Goal: Task Accomplishment & Management: Manage account settings

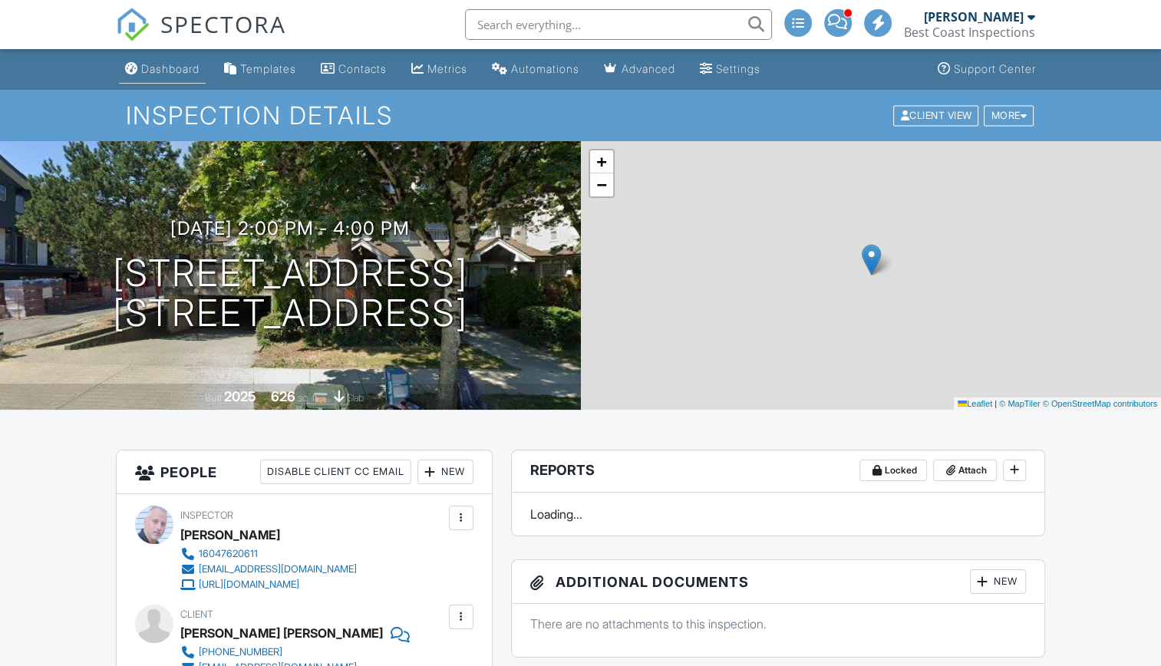
click at [176, 64] on div "Dashboard" at bounding box center [170, 68] width 58 height 13
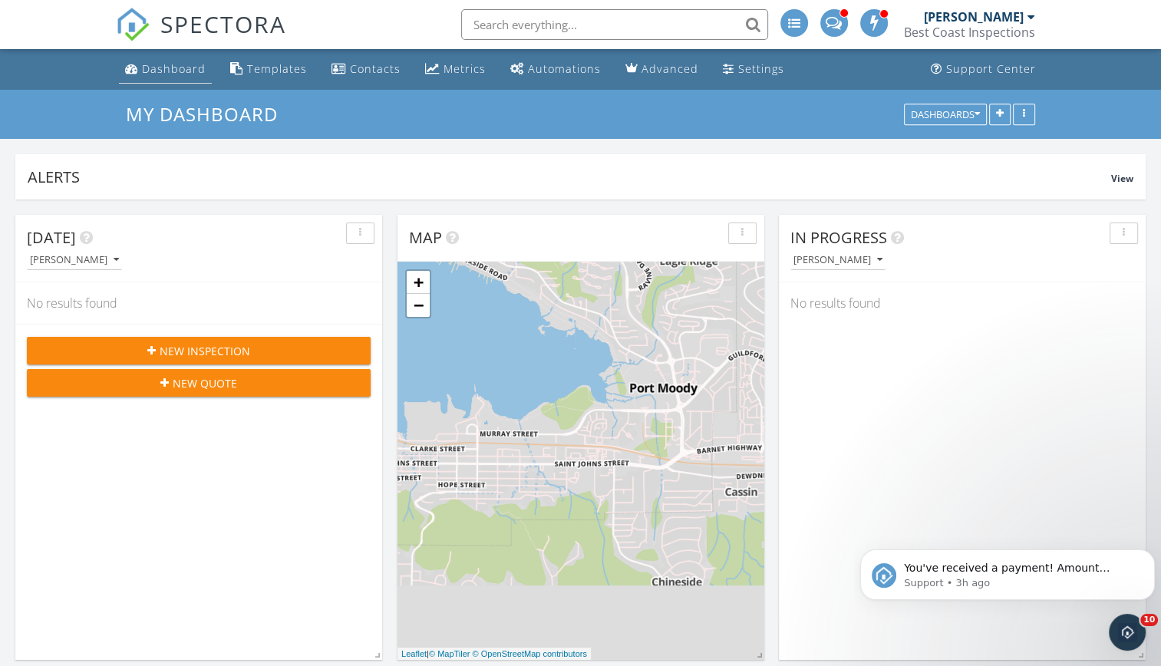
click at [169, 62] on div "Dashboard" at bounding box center [174, 68] width 64 height 15
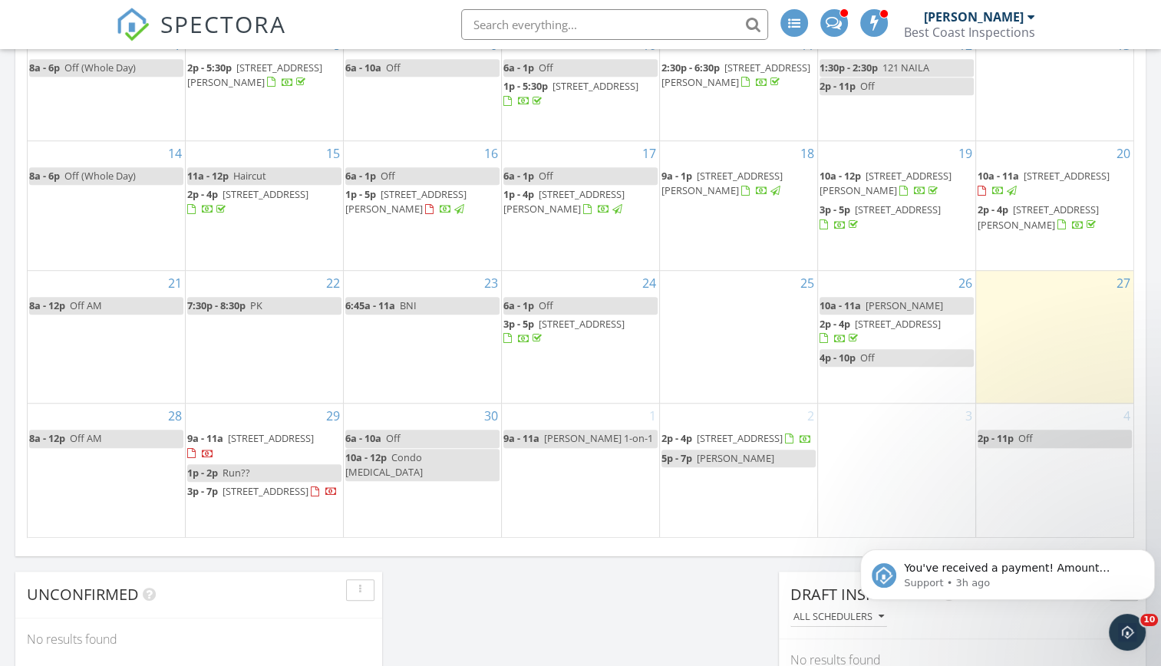
scroll to position [1029, 0]
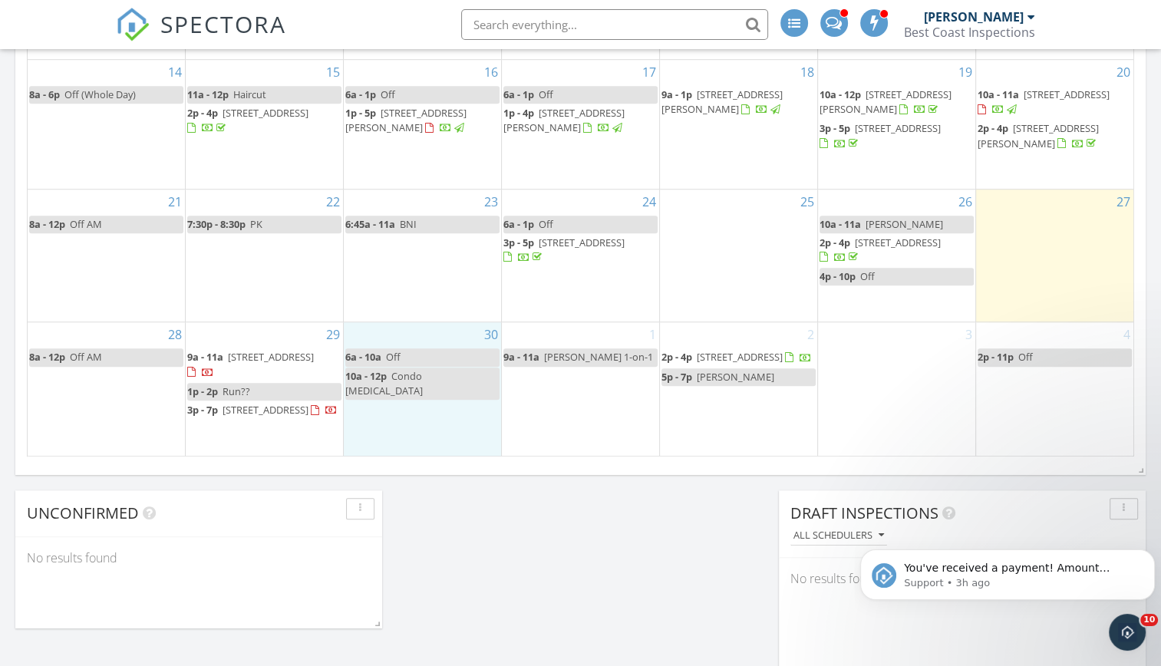
click at [420, 383] on div "30 6a - 10a Off 10a - 12p Condo [MEDICAL_DATA]" at bounding box center [422, 389] width 157 height 134
click at [442, 319] on link "Inspection" at bounding box center [420, 321] width 79 height 25
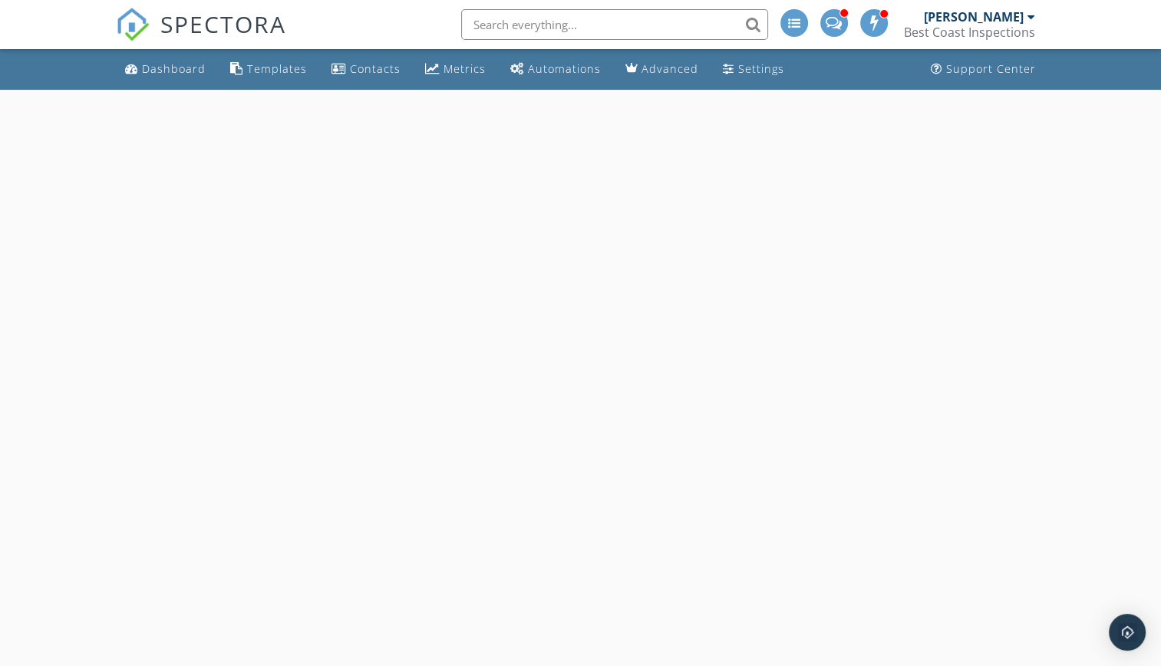
select select "8"
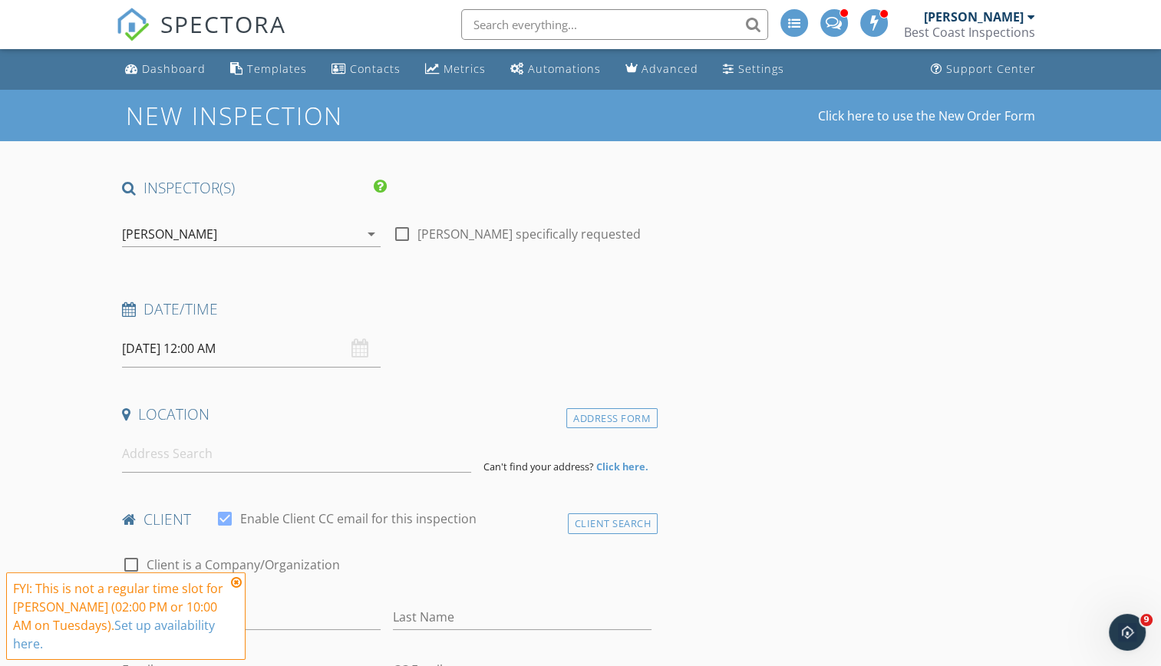
click at [198, 344] on input "09/30/2025 12:00 AM" at bounding box center [251, 349] width 259 height 38
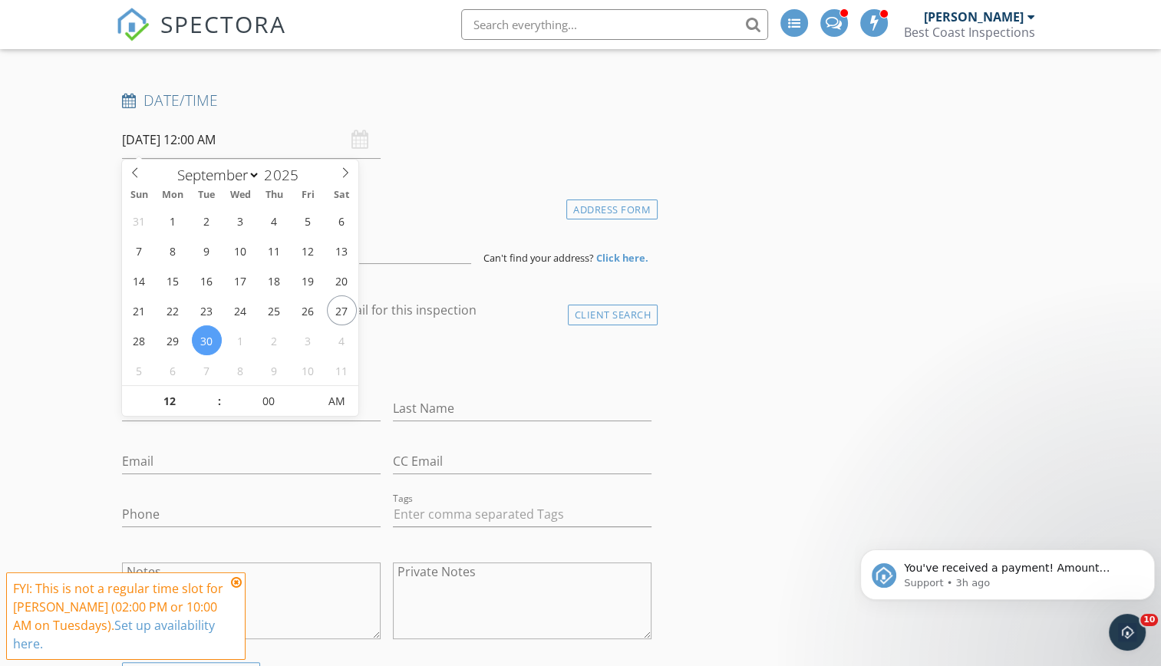
scroll to position [210, 0]
type input "11"
type input "09/30/2025 11:00 PM"
click at [208, 408] on span at bounding box center [211, 407] width 11 height 15
type input "10"
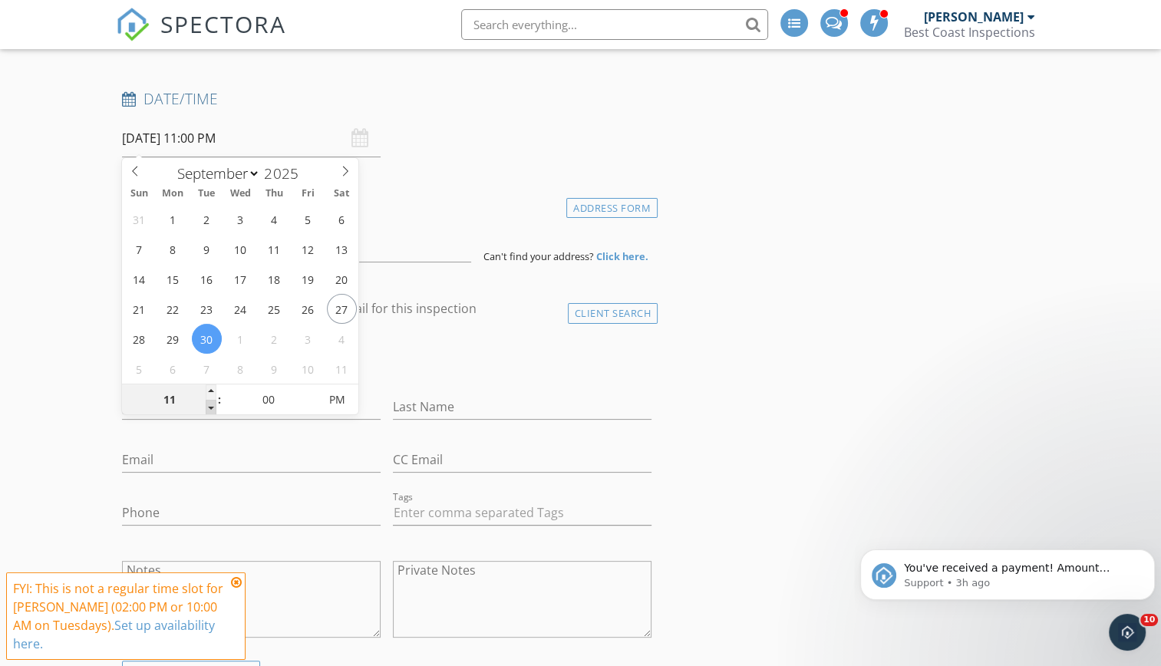
type input "09/30/2025 10:00 PM"
click at [208, 408] on span at bounding box center [211, 407] width 11 height 15
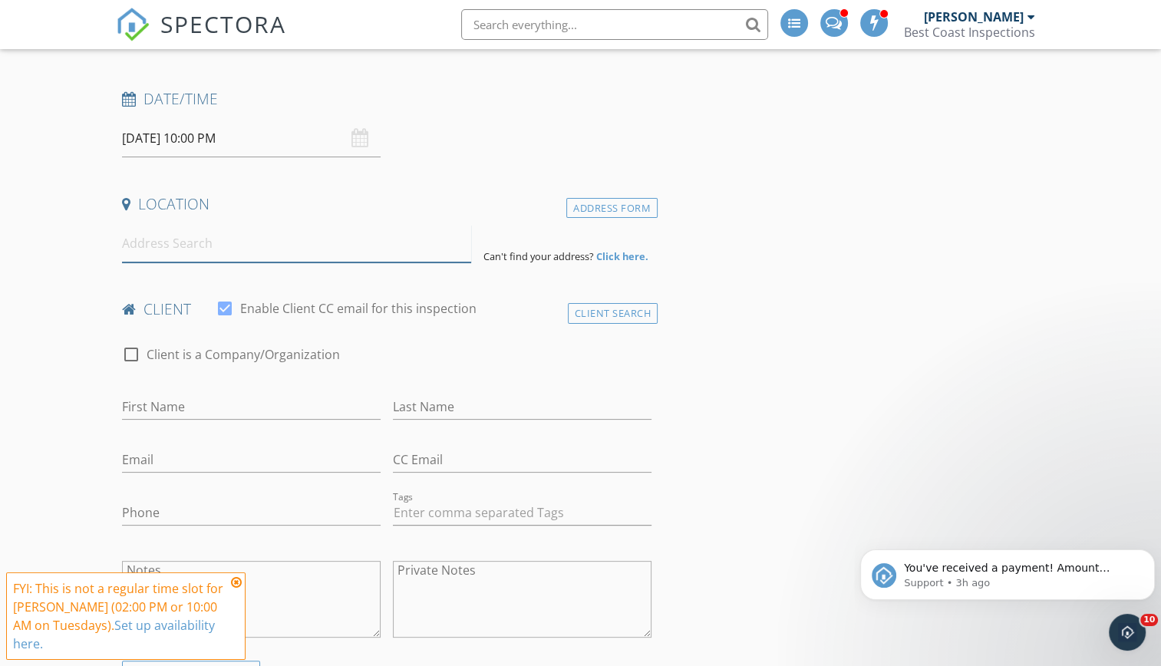
click at [218, 246] on input at bounding box center [296, 244] width 349 height 38
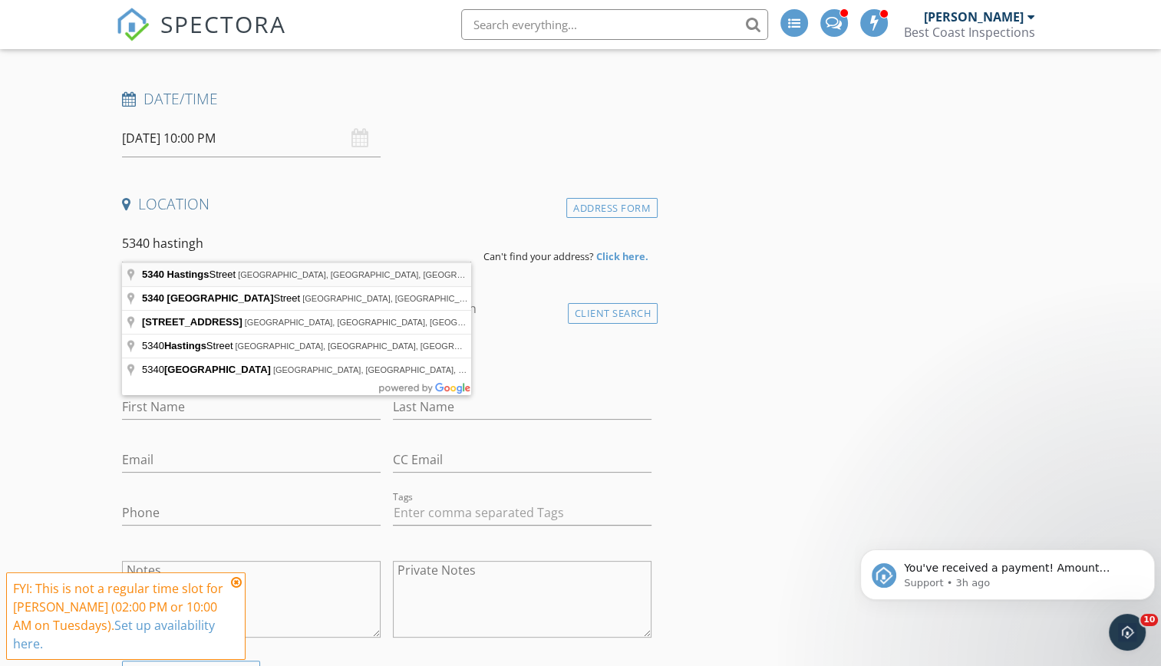
type input "5340 Hastings Street, Burnaby, BC, Canada"
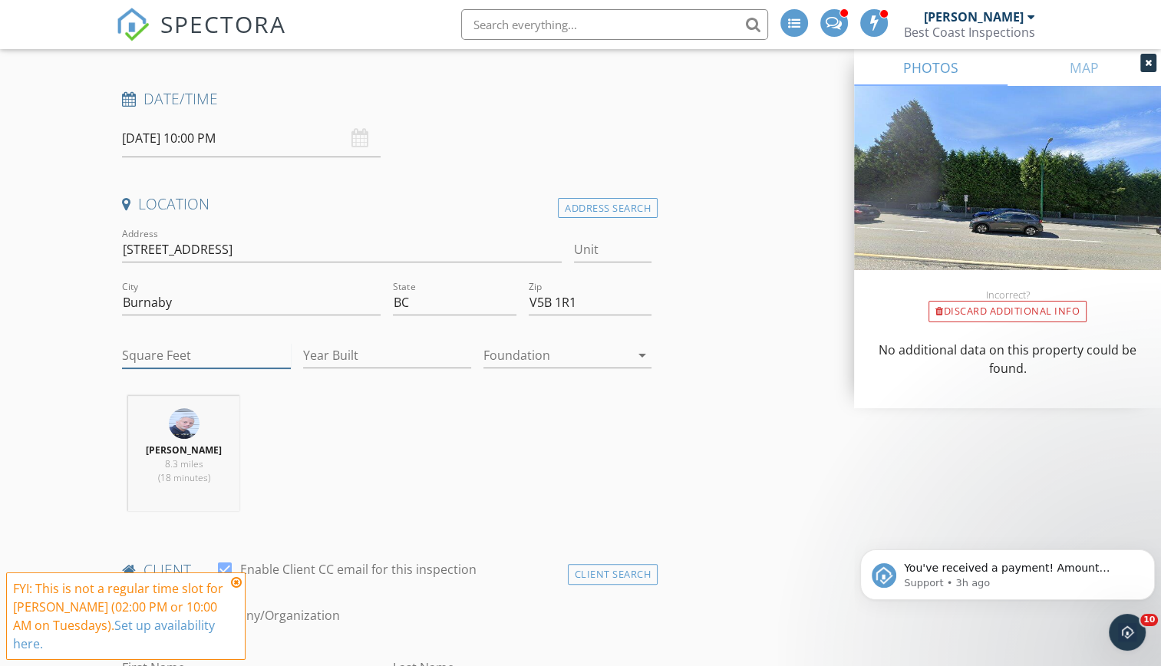
click at [177, 357] on input "Square Feet" at bounding box center [206, 355] width 168 height 25
type input "678"
click at [347, 359] on input "Year Built" at bounding box center [387, 355] width 168 height 25
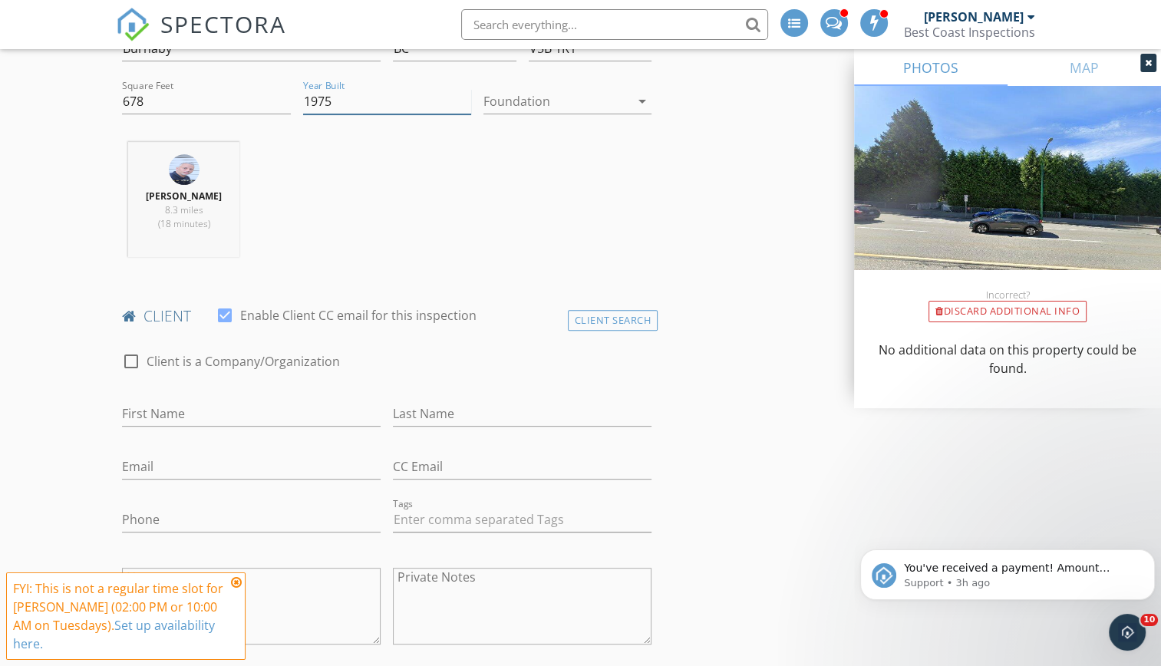
scroll to position [465, 0]
type input "1975"
click at [1150, 553] on icon "Dismiss notification" at bounding box center [1149, 553] width 5 height 5
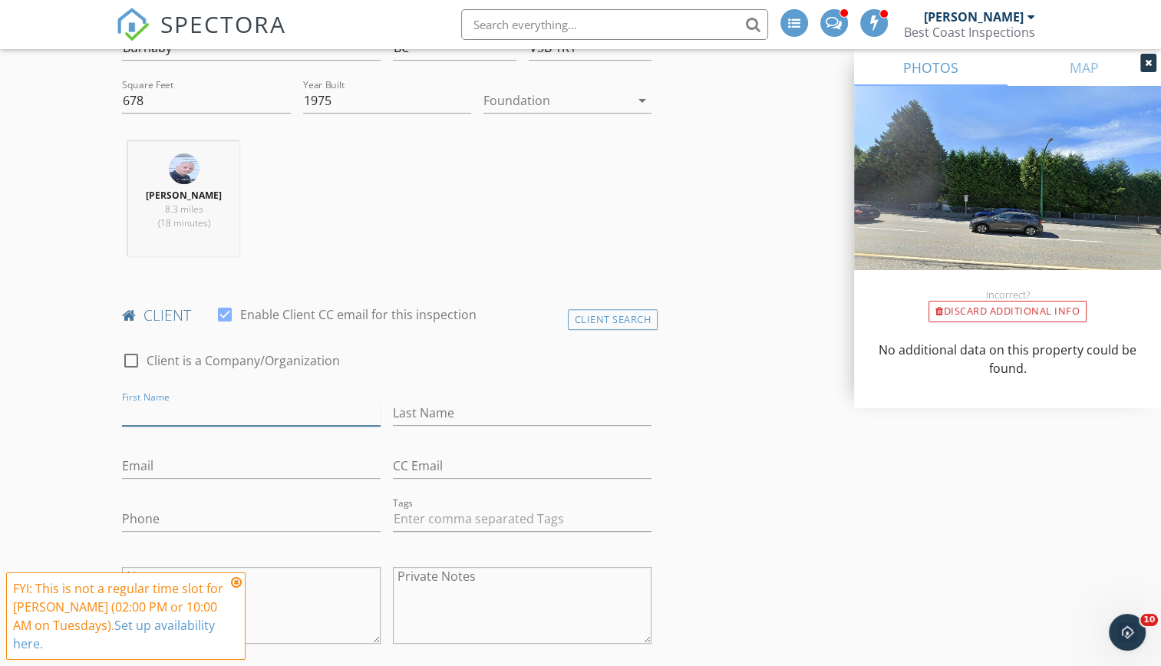
click at [197, 414] on input "First Name" at bounding box center [251, 413] width 259 height 25
type input "Nakita"
click at [429, 413] on input "Last Name" at bounding box center [522, 413] width 259 height 25
type input "Kohan"
click at [166, 463] on input "Email" at bounding box center [251, 466] width 259 height 25
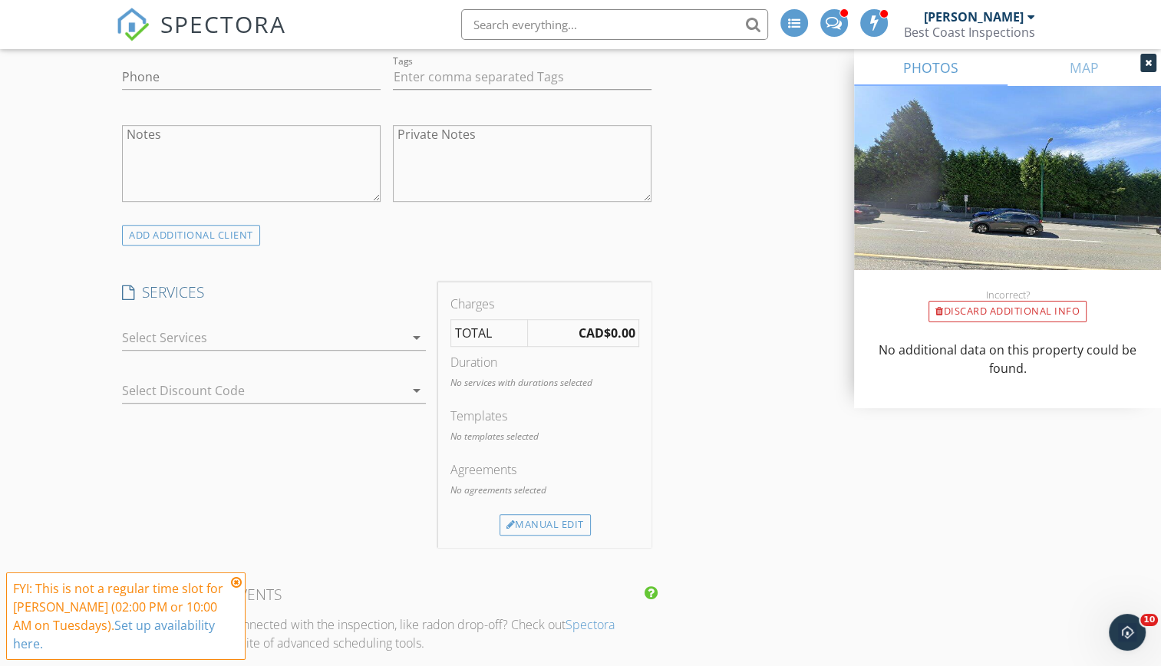
scroll to position [913, 0]
click at [412, 332] on icon "arrow_drop_down" at bounding box center [417, 335] width 18 height 18
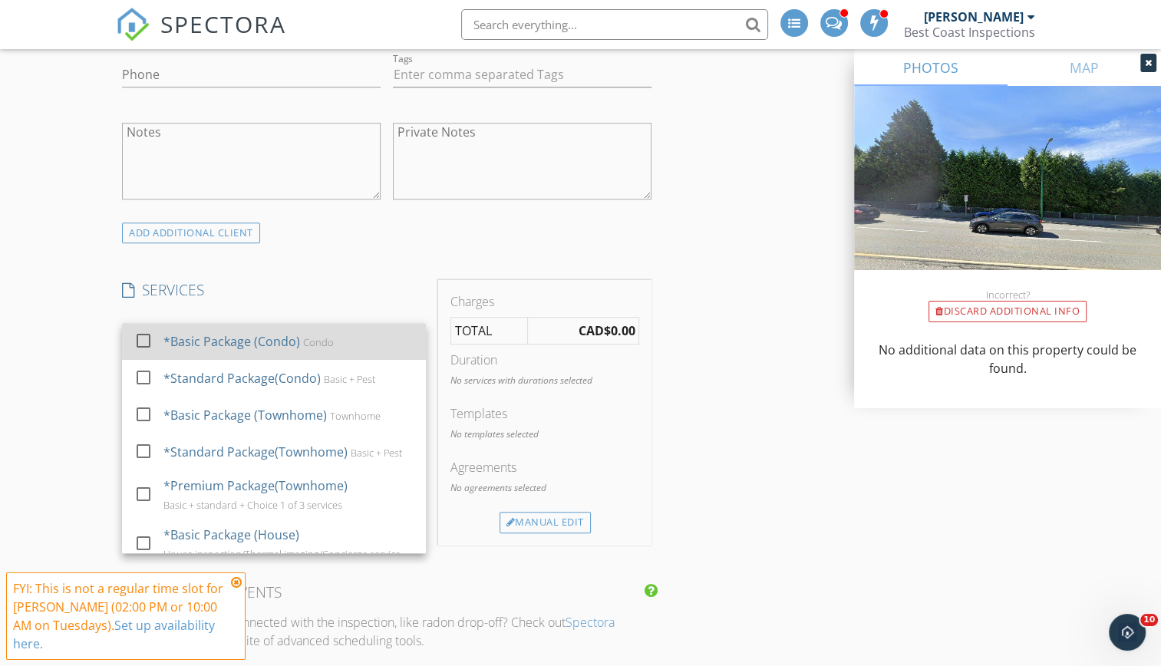
click at [145, 342] on div at bounding box center [143, 341] width 26 height 26
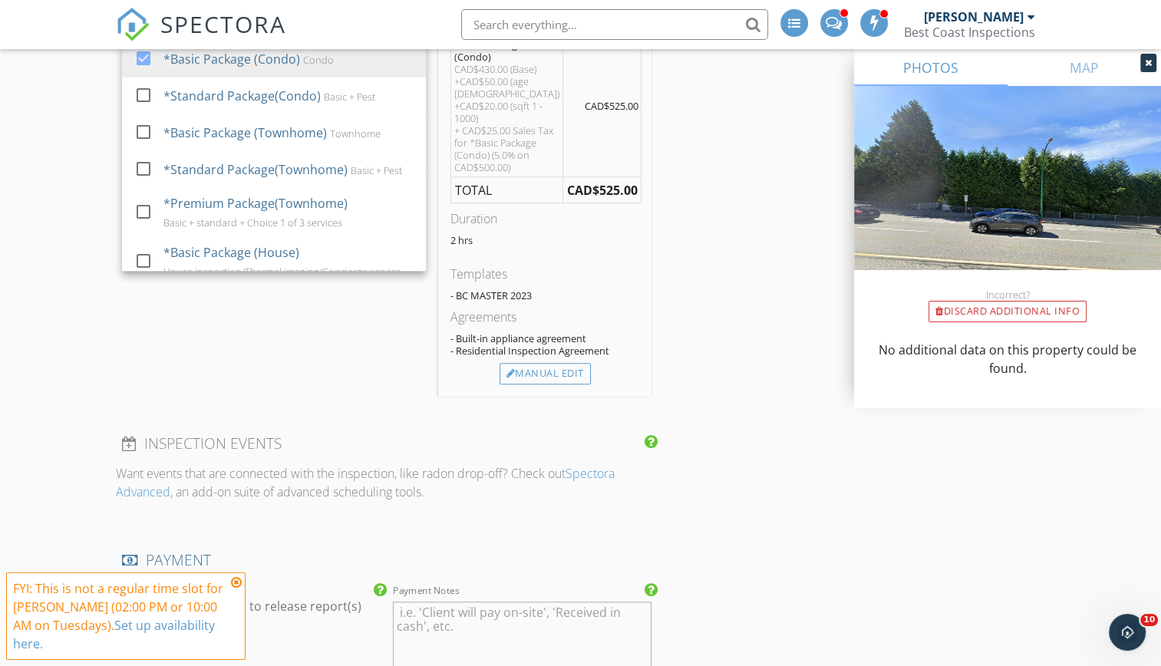
scroll to position [1200, 0]
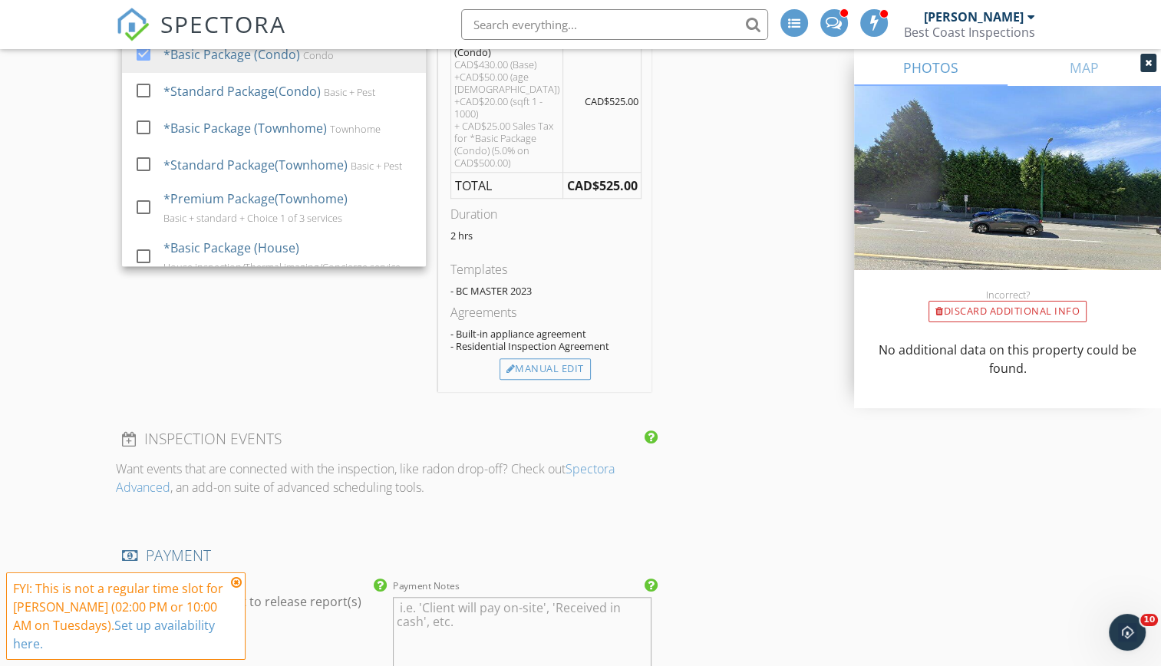
click at [711, 347] on div "INSPECTOR(S) check_box Michael Juri PRIMARY Michael Juri arrow_drop_down check_…" at bounding box center [580, 362] width 929 height 2769
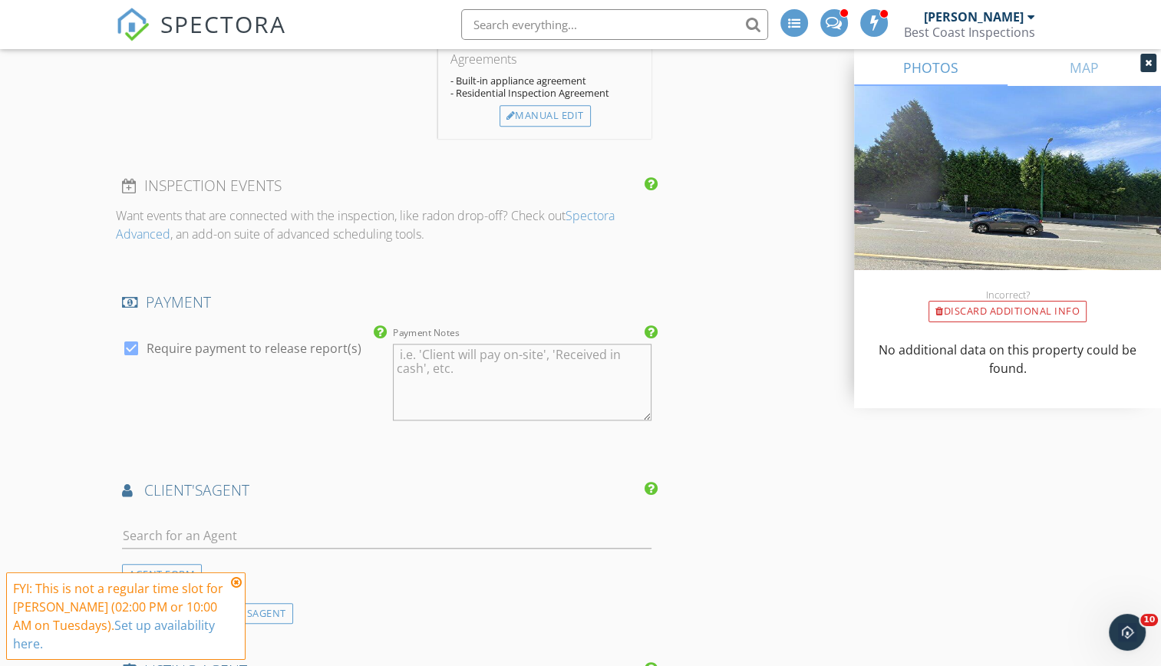
scroll to position [1456, 0]
click at [236, 583] on icon at bounding box center [236, 582] width 11 height 12
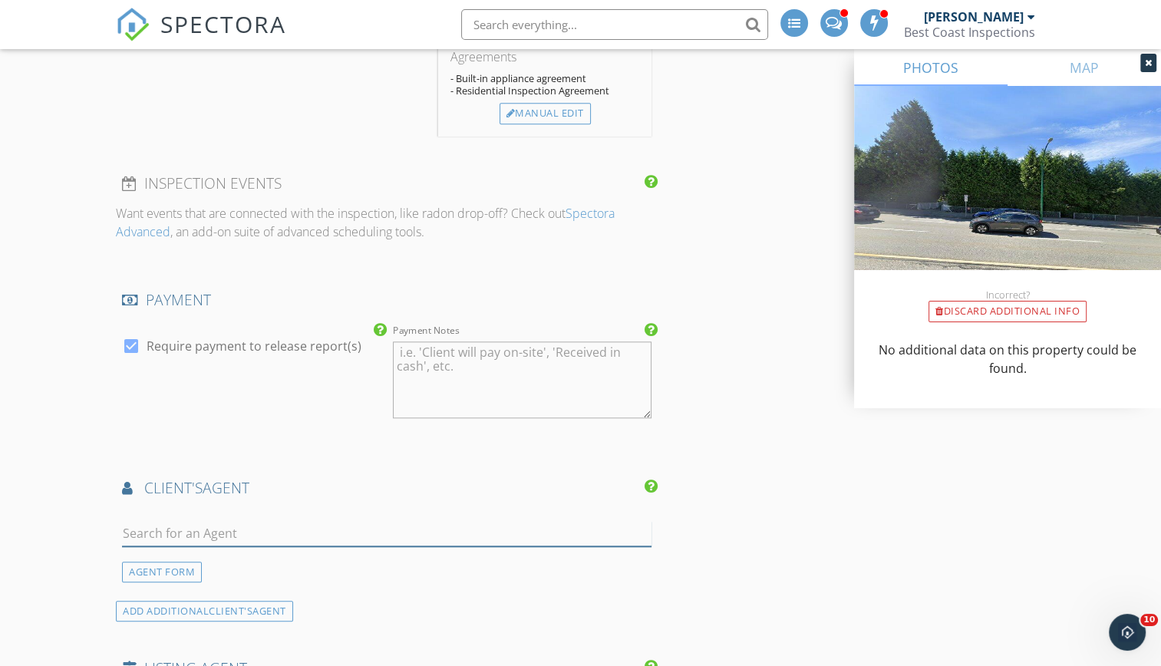
click at [213, 521] on input "text" at bounding box center [387, 533] width 530 height 25
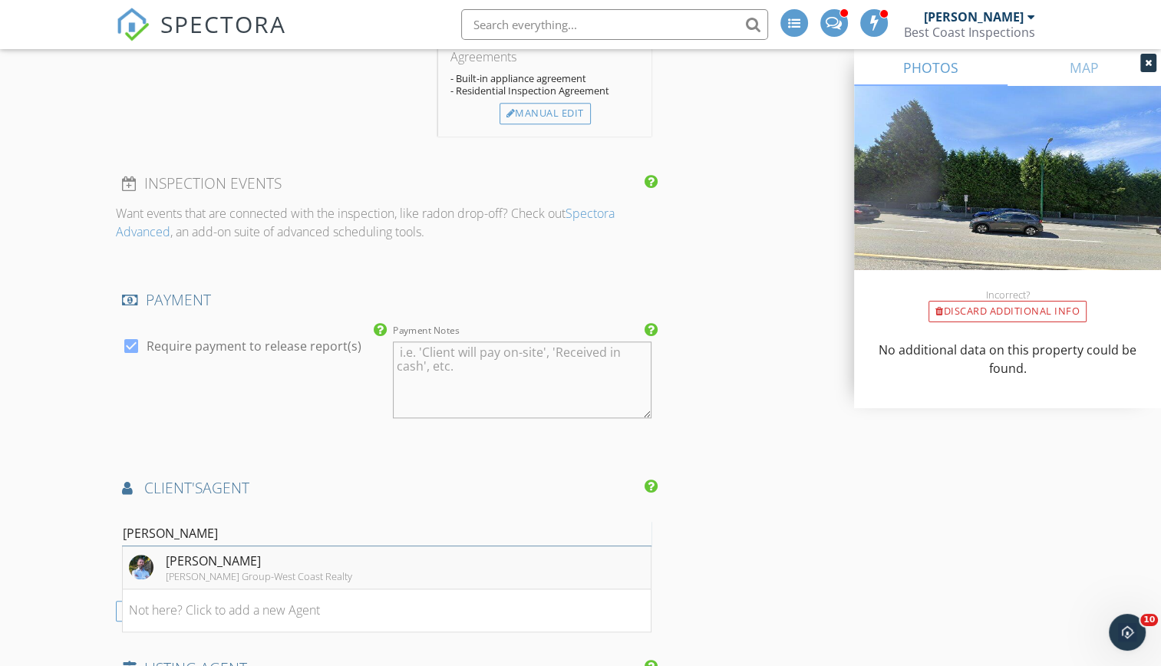
type input "tyler koh"
click at [222, 552] on div "Tyler Kohan" at bounding box center [259, 561] width 186 height 18
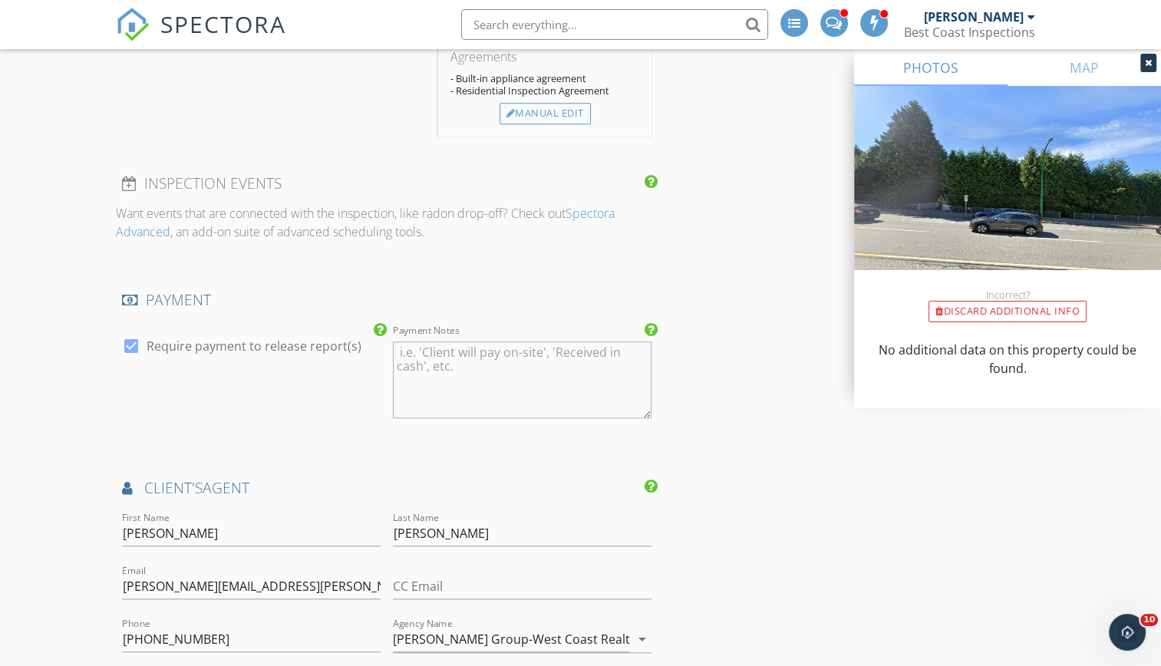
scroll to position [1615, 0]
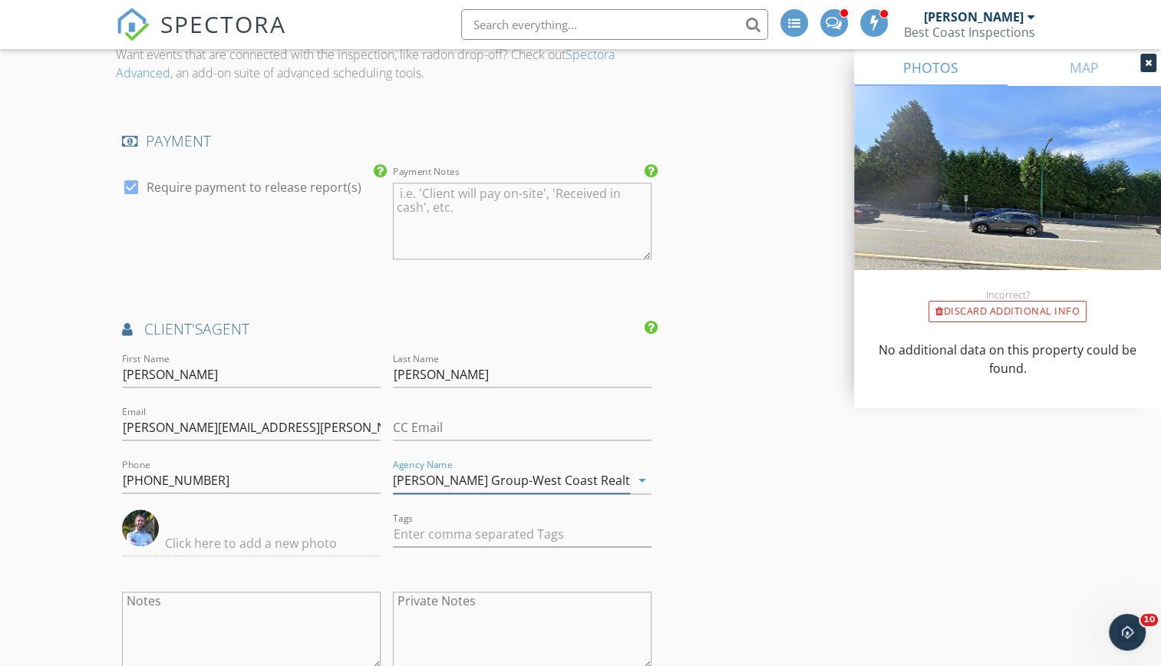
click at [589, 468] on input "Sutton Group-West Coast Realty" at bounding box center [511, 480] width 237 height 25
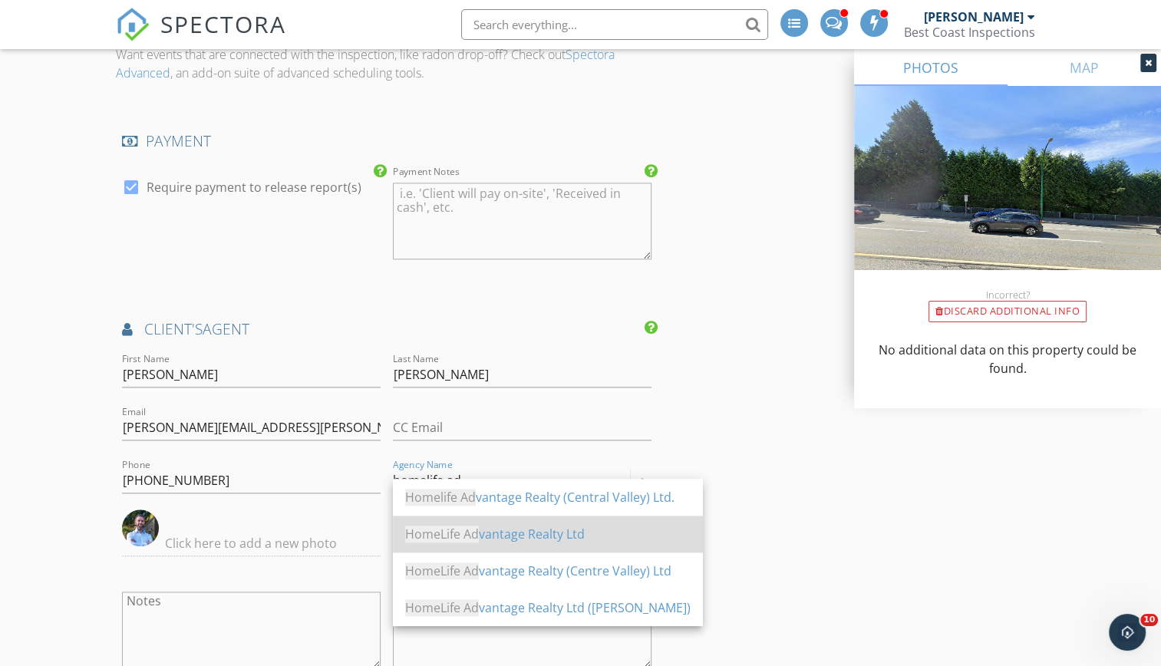
click at [545, 528] on div "HomeLife Ad vantage Realty Ltd" at bounding box center [547, 534] width 285 height 18
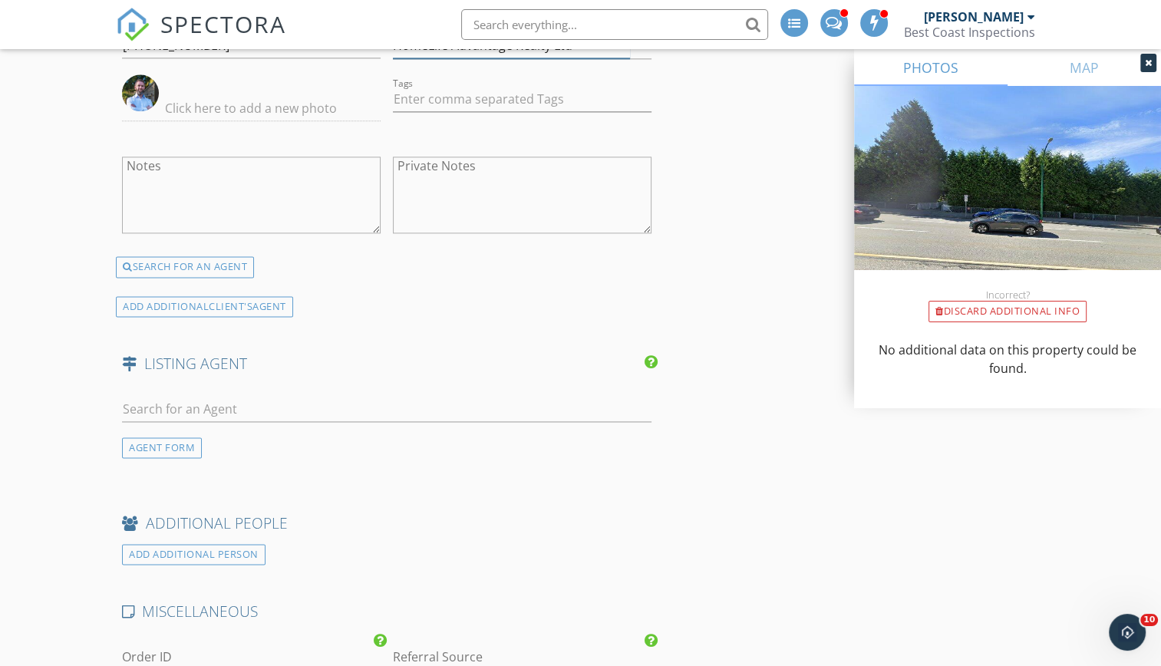
scroll to position [2063, 0]
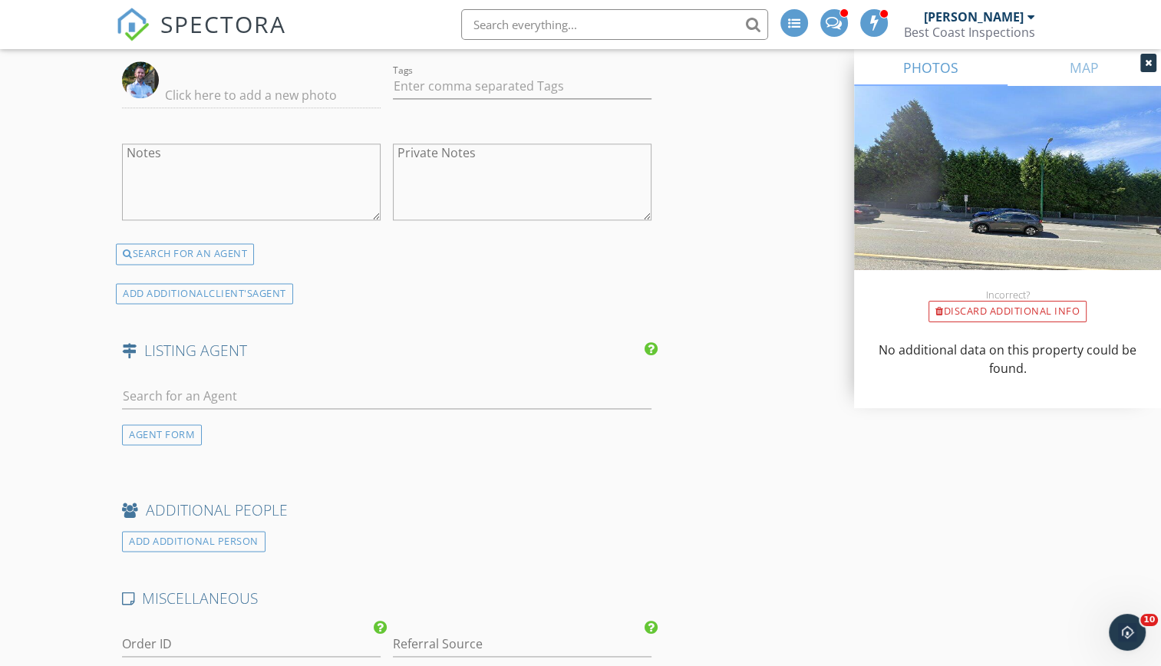
type input "HomeLife Advantage Realty Ltd"
click at [207, 384] on input "text" at bounding box center [387, 396] width 530 height 25
type input "Arjun ba"
click at [285, 421] on div "No results found. Click to add a new Agent" at bounding box center [244, 430] width 231 height 18
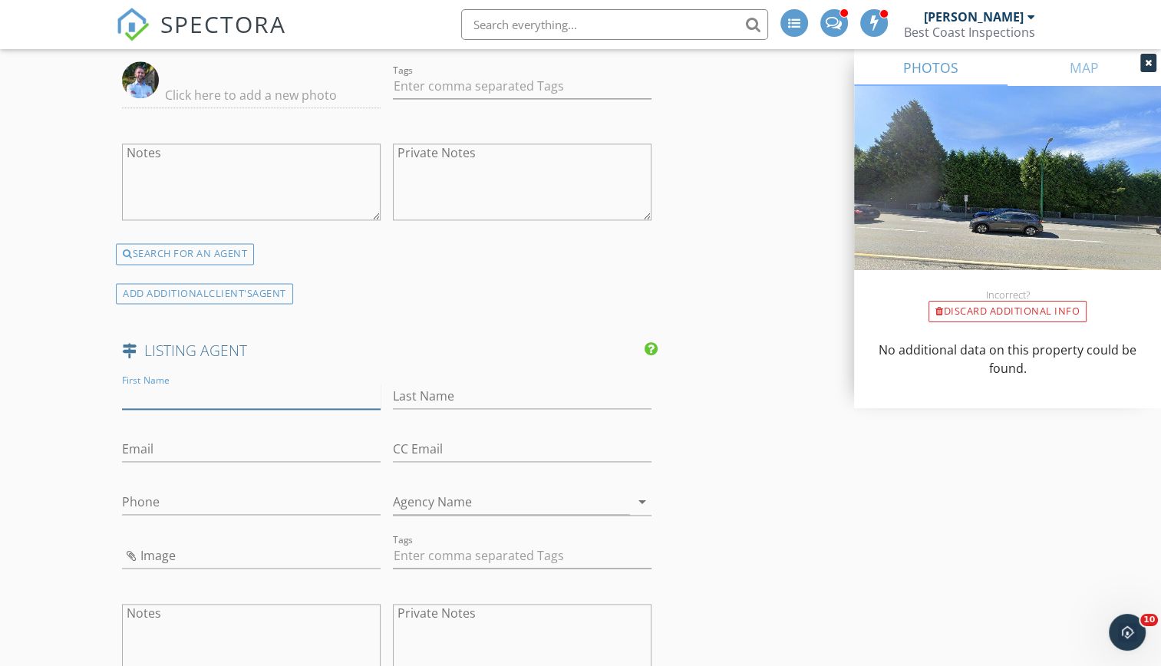
click at [236, 384] on input "First Name" at bounding box center [251, 396] width 259 height 25
type input "Arjun"
type input "Bains"
paste input "mail@arjunbains.com"
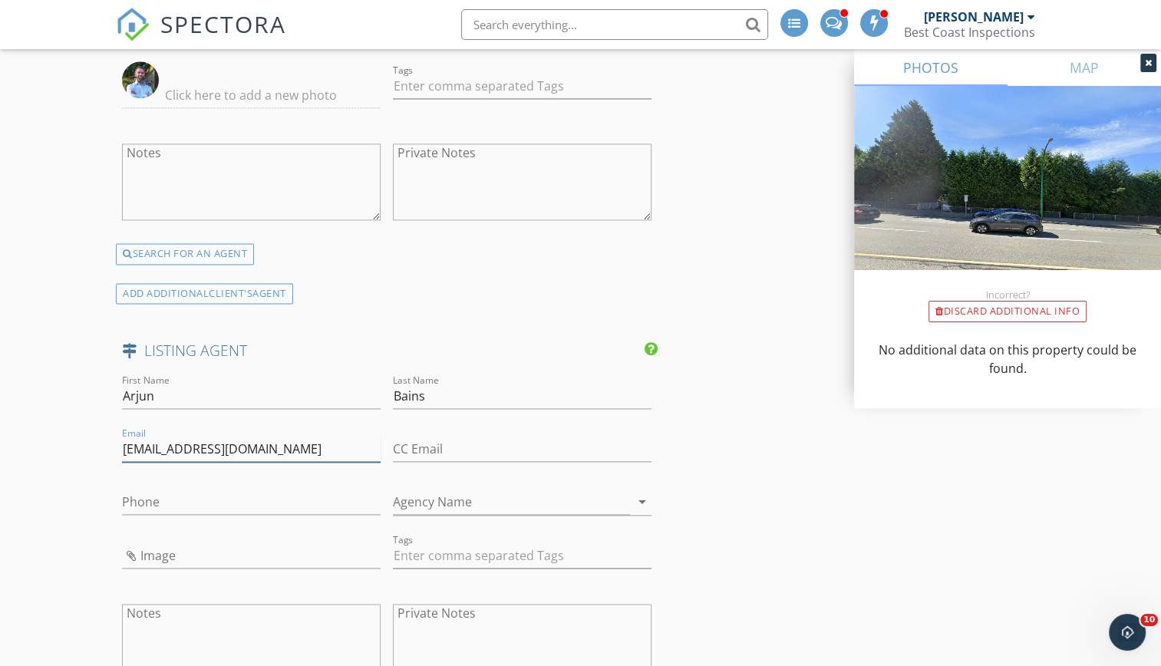
type input "mail@arjunbains.com"
click at [418, 490] on input "Agency Name" at bounding box center [511, 502] width 237 height 25
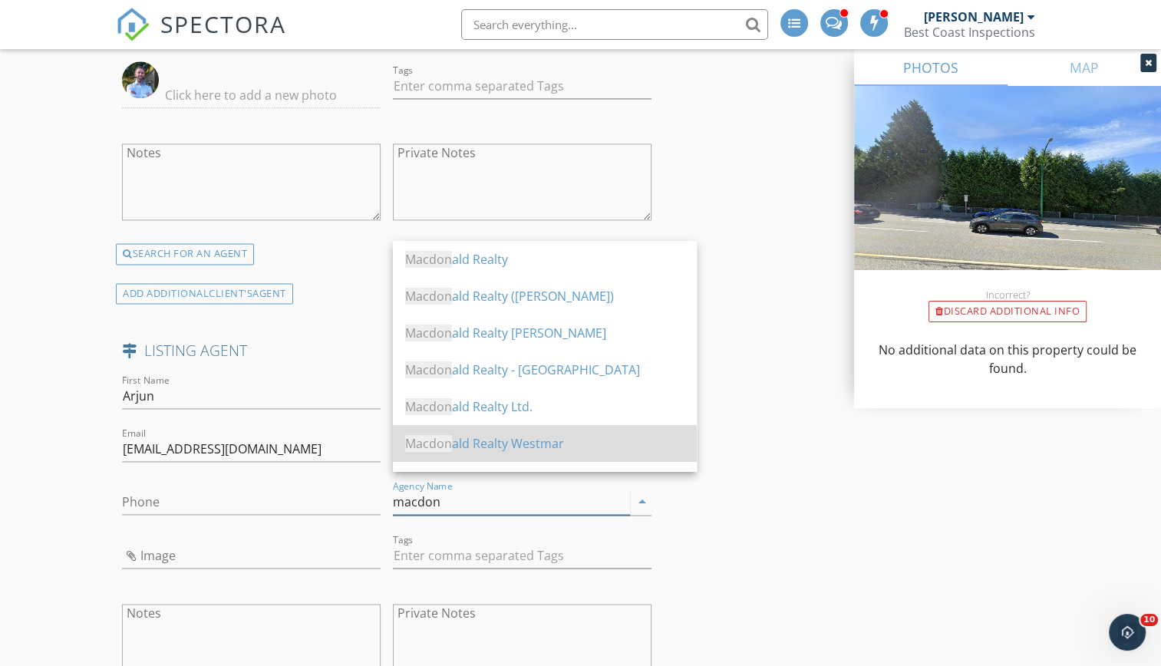
click at [468, 447] on div "Macdon ald Realty Westmar" at bounding box center [544, 443] width 279 height 18
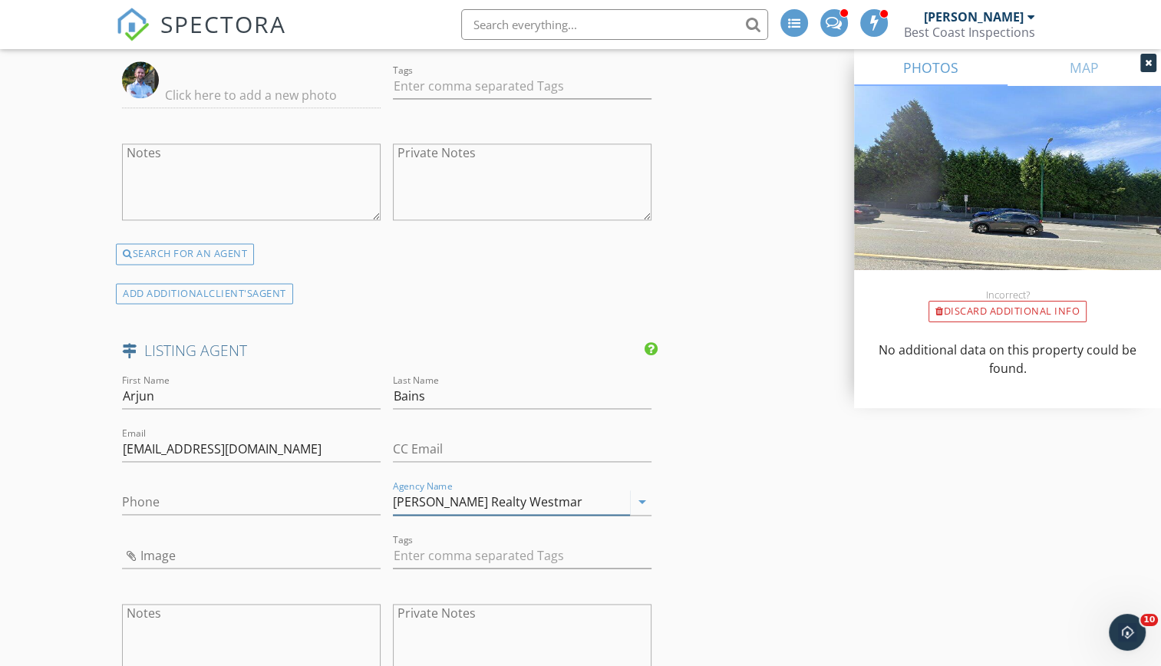
type input "Macdonald Realty Westmar"
paste input "604-773-522"
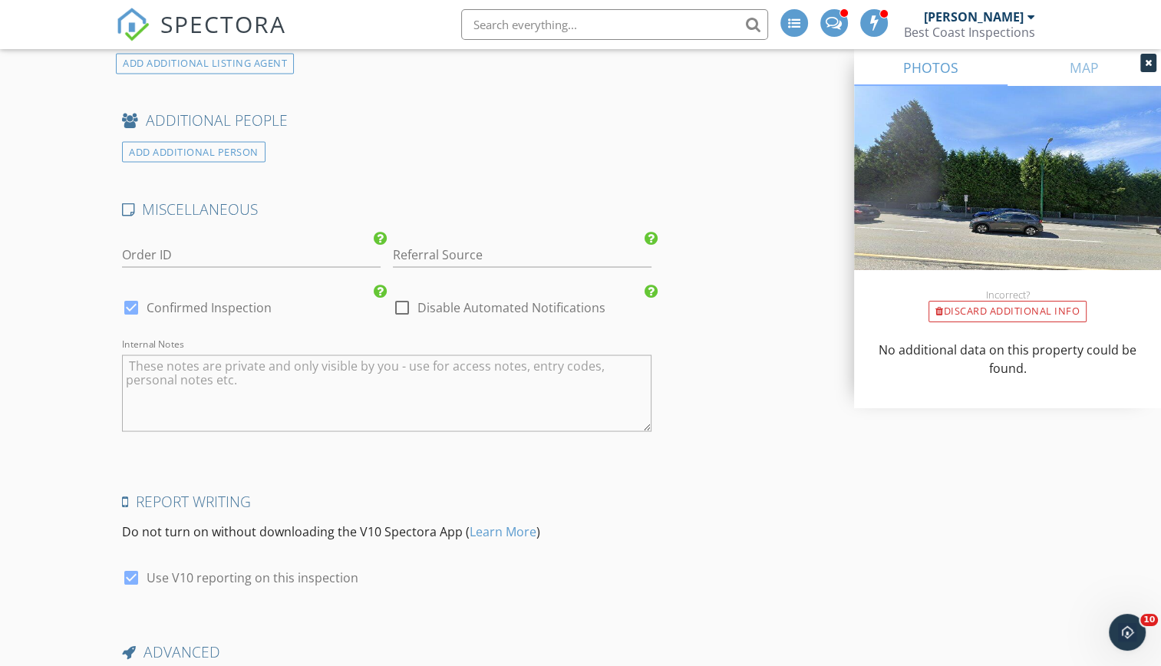
scroll to position [2765, 0]
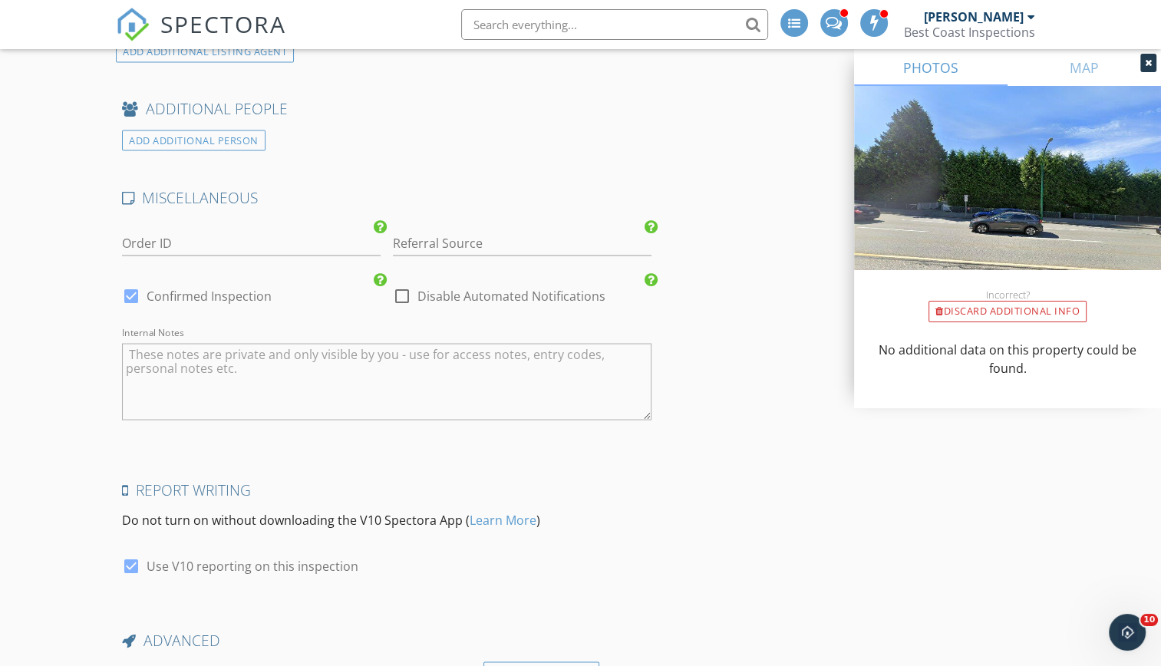
type input "604-773-522"
click at [475, 230] on input "Referral Source" at bounding box center [522, 242] width 259 height 25
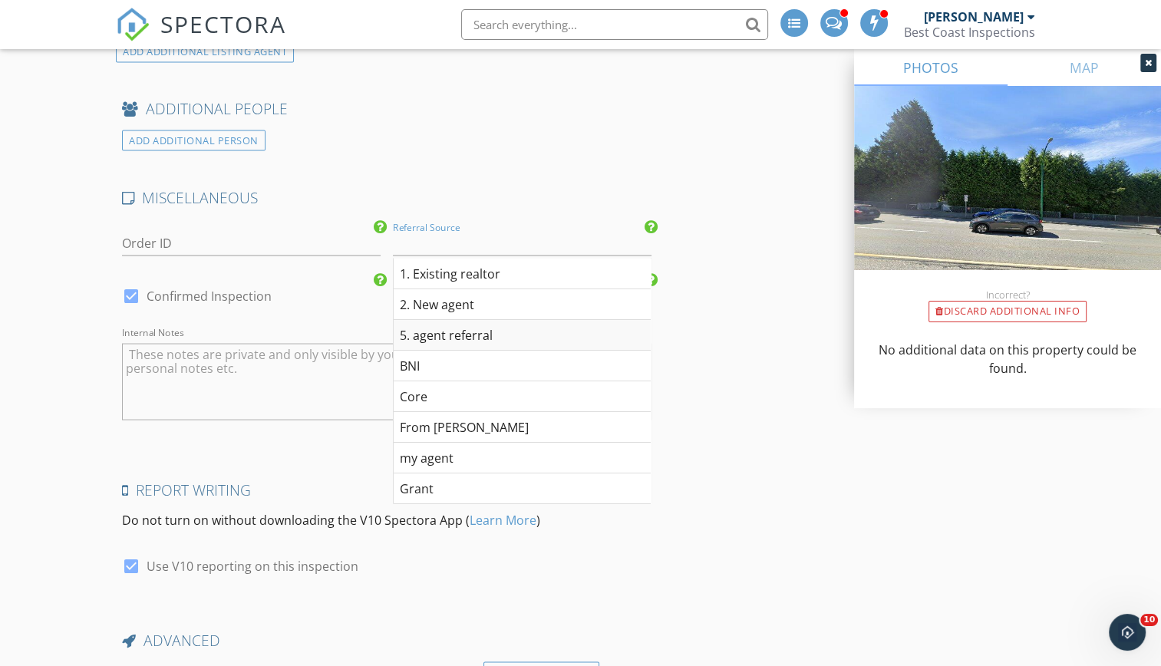
click at [457, 319] on div "5. agent referral" at bounding box center [522, 334] width 257 height 31
type input "5. agent referral"
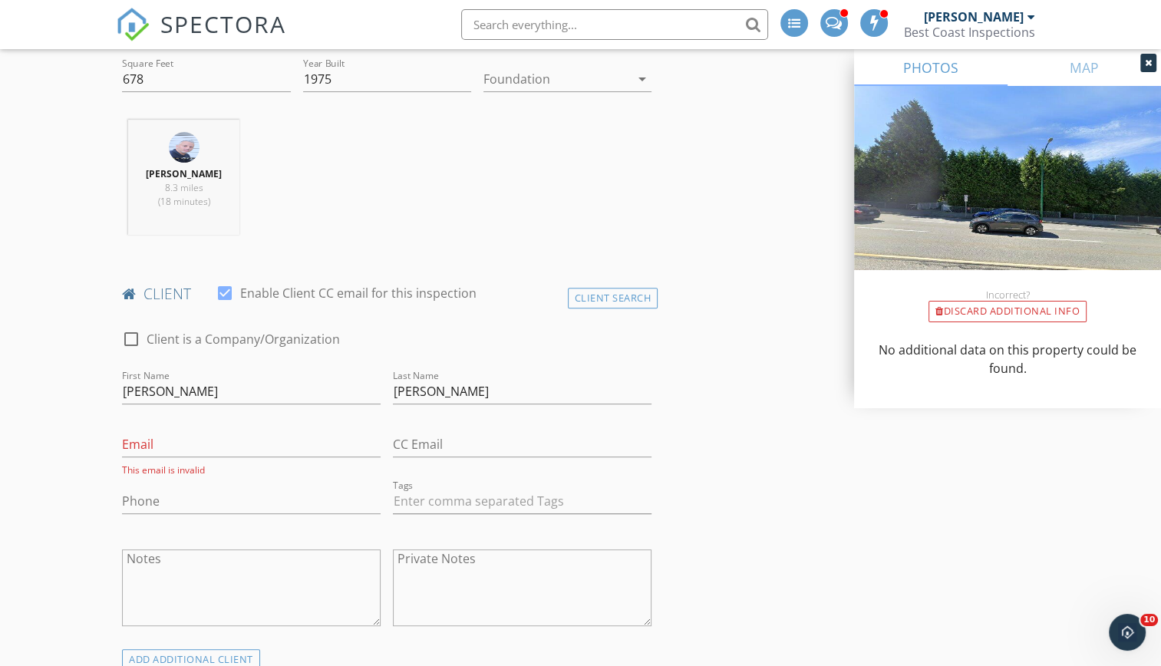
scroll to position [486, 0]
click at [200, 490] on input "Phone" at bounding box center [251, 502] width 259 height 25
type input "604-314-9495"
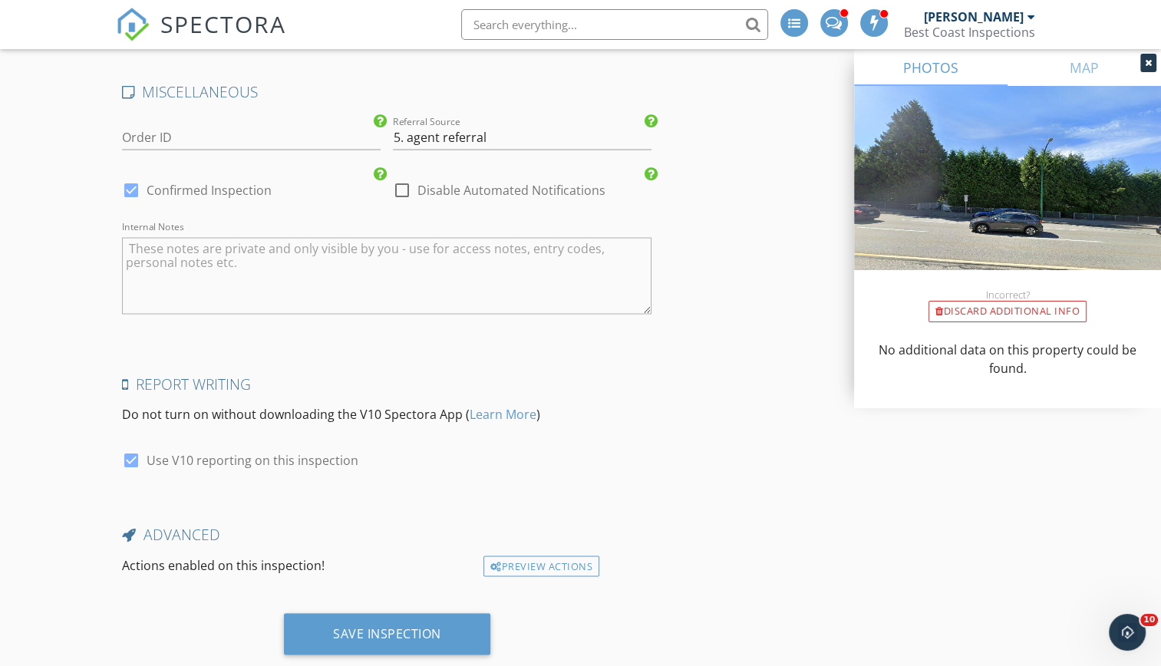
scroll to position [2886, 0]
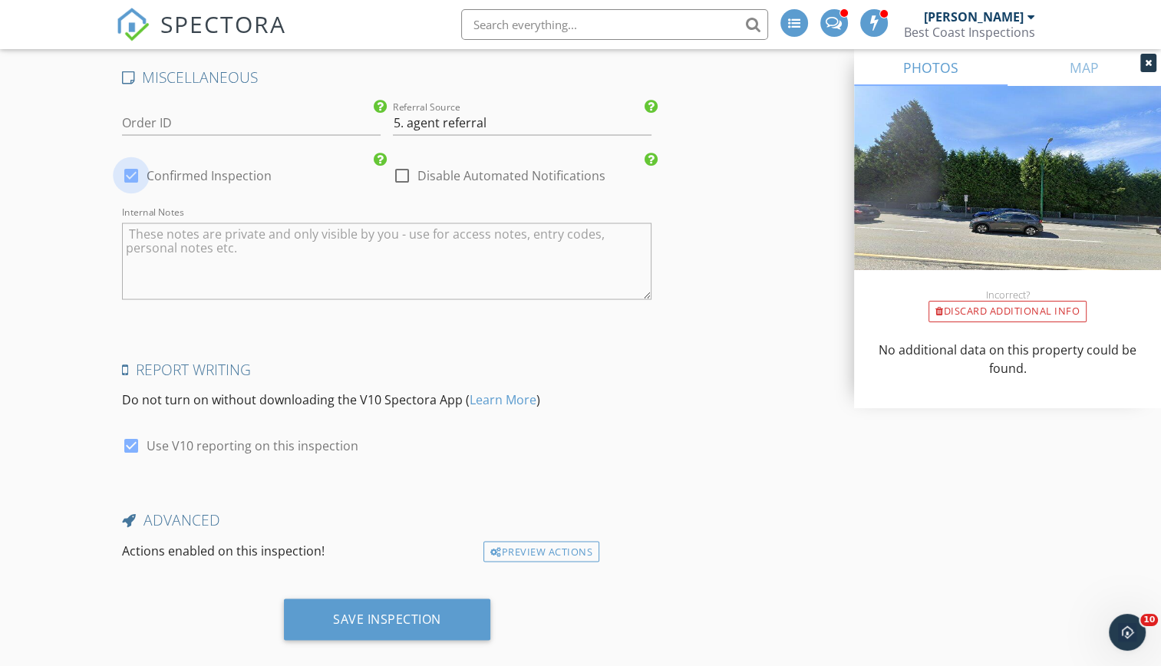
click at [130, 162] on div at bounding box center [131, 175] width 26 height 26
checkbox input "false"
checkbox input "true"
click at [404, 162] on div at bounding box center [402, 175] width 26 height 26
click at [401, 162] on div at bounding box center [402, 175] width 26 height 26
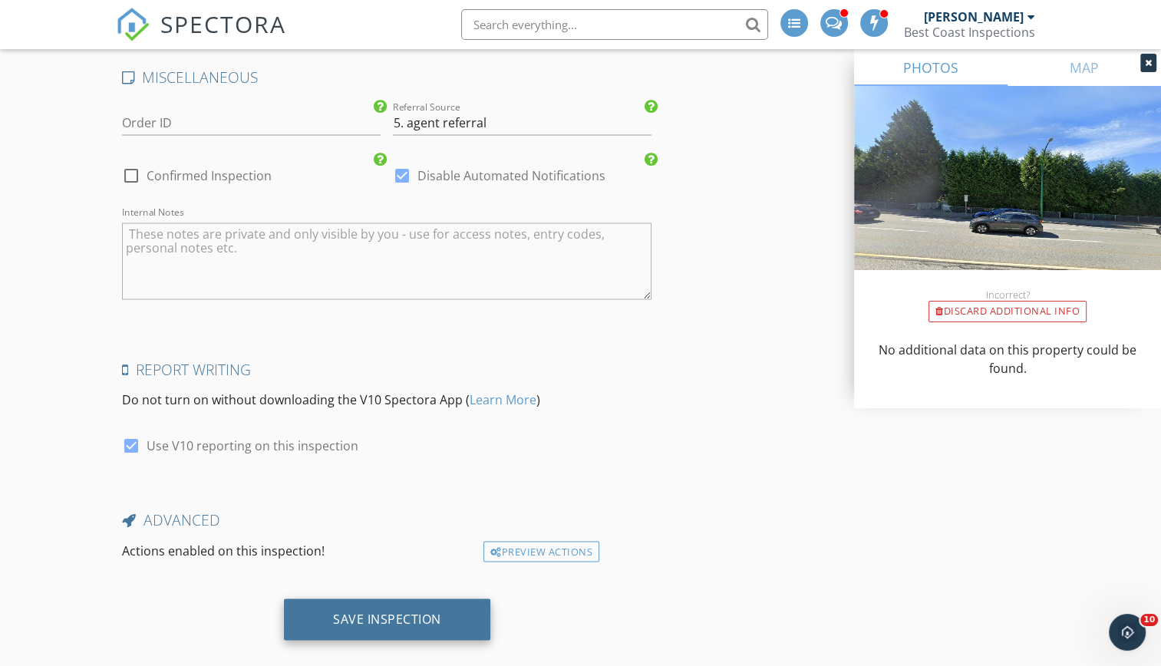
click at [404, 611] on div "Save Inspection" at bounding box center [387, 618] width 108 height 15
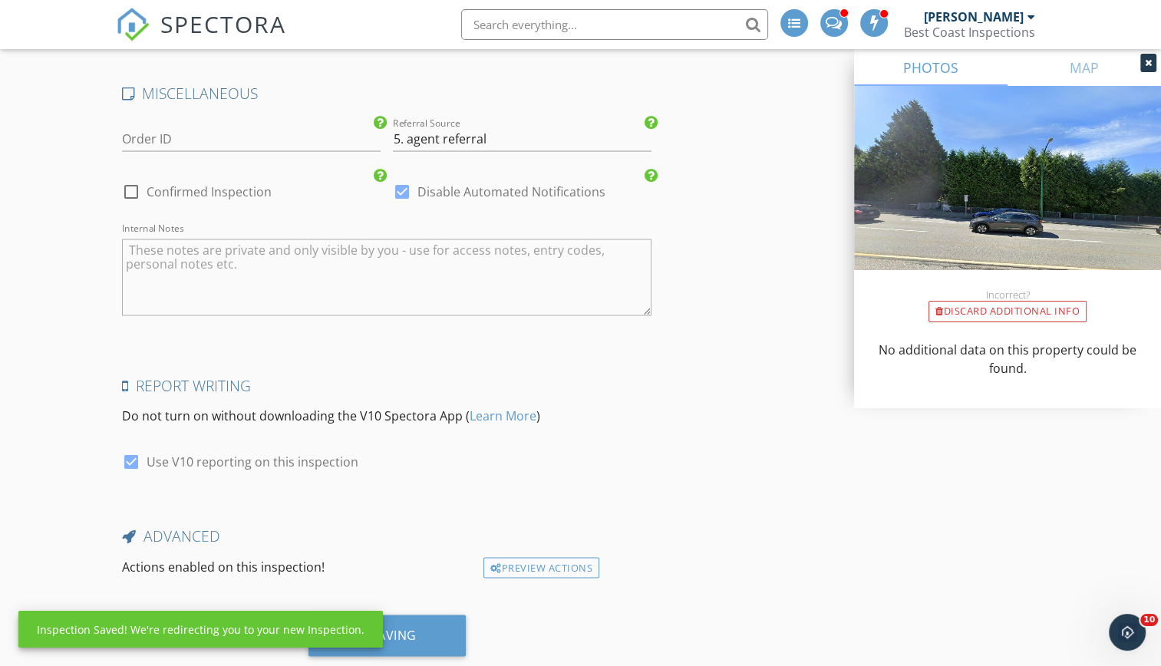
scroll to position [2863, 0]
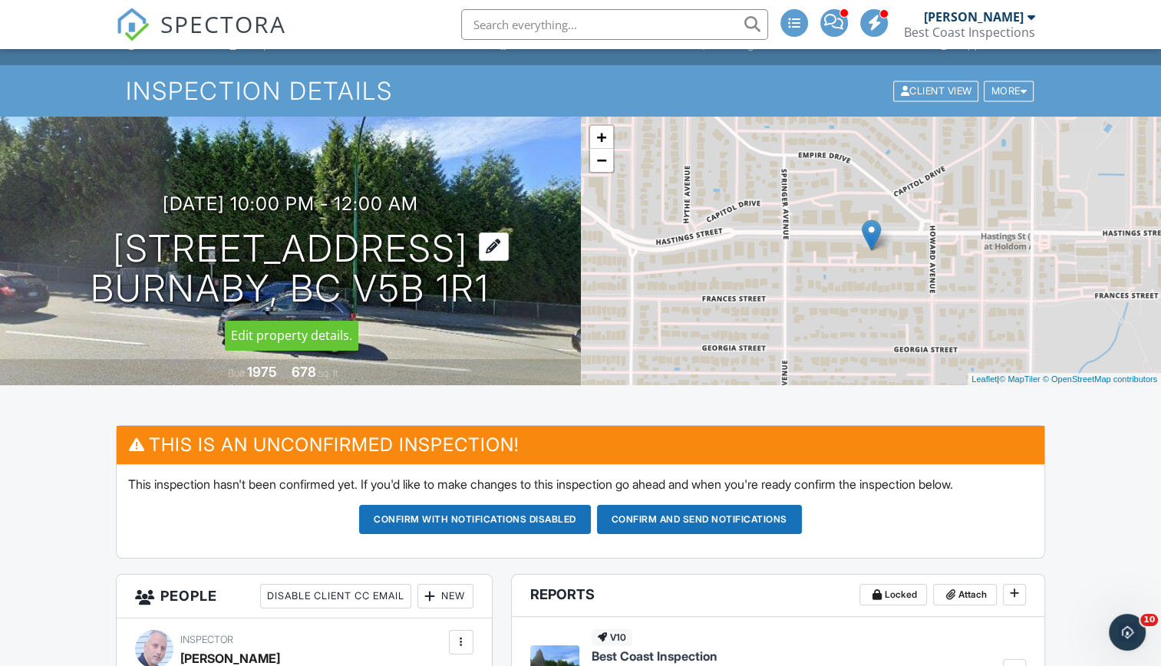
click at [381, 259] on h1 "5340 Hastings St Burnaby, BC V5B 1R1" at bounding box center [290, 269] width 399 height 81
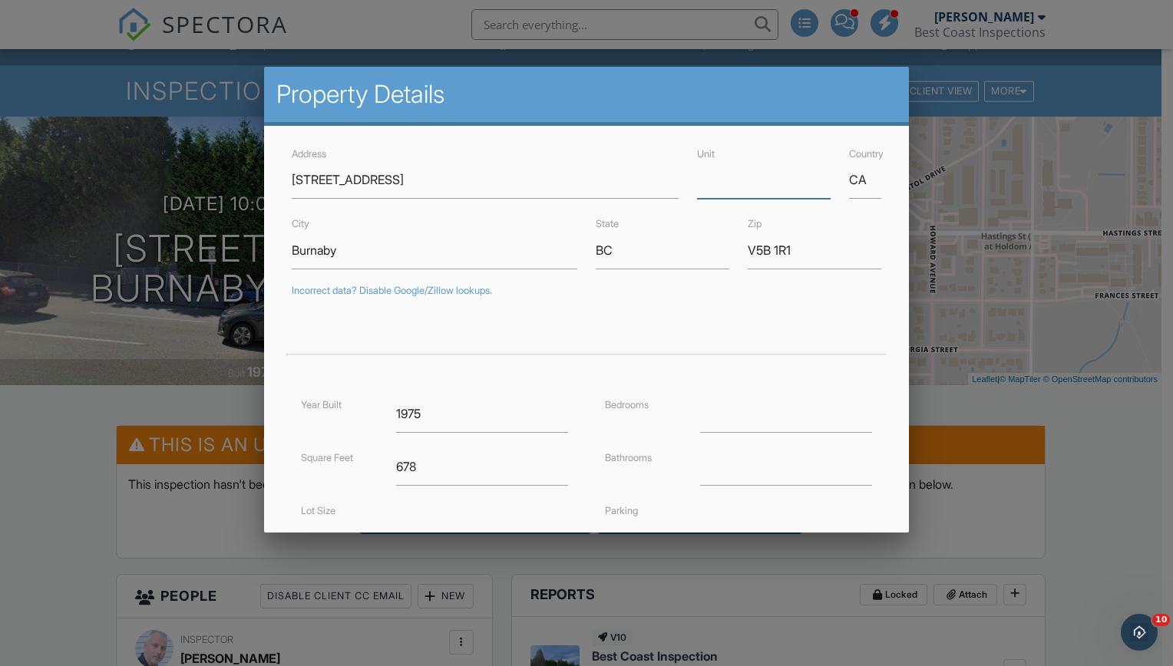
click at [720, 185] on input "Unit" at bounding box center [764, 180] width 134 height 38
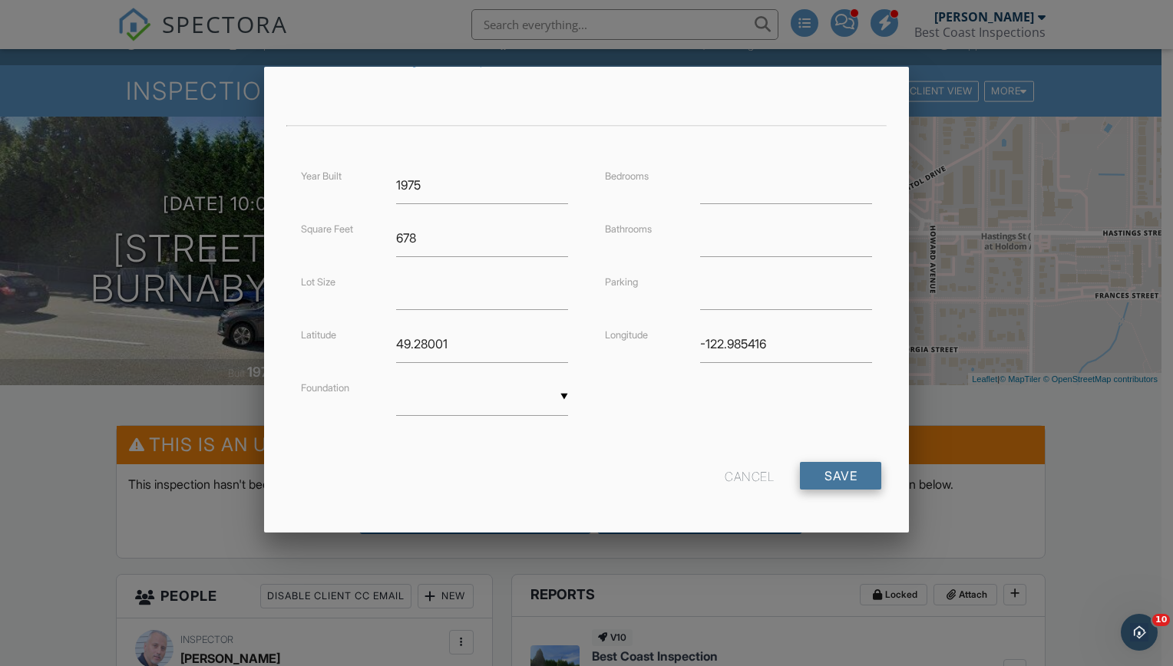
type input "214"
click at [824, 474] on input "Save" at bounding box center [840, 476] width 81 height 28
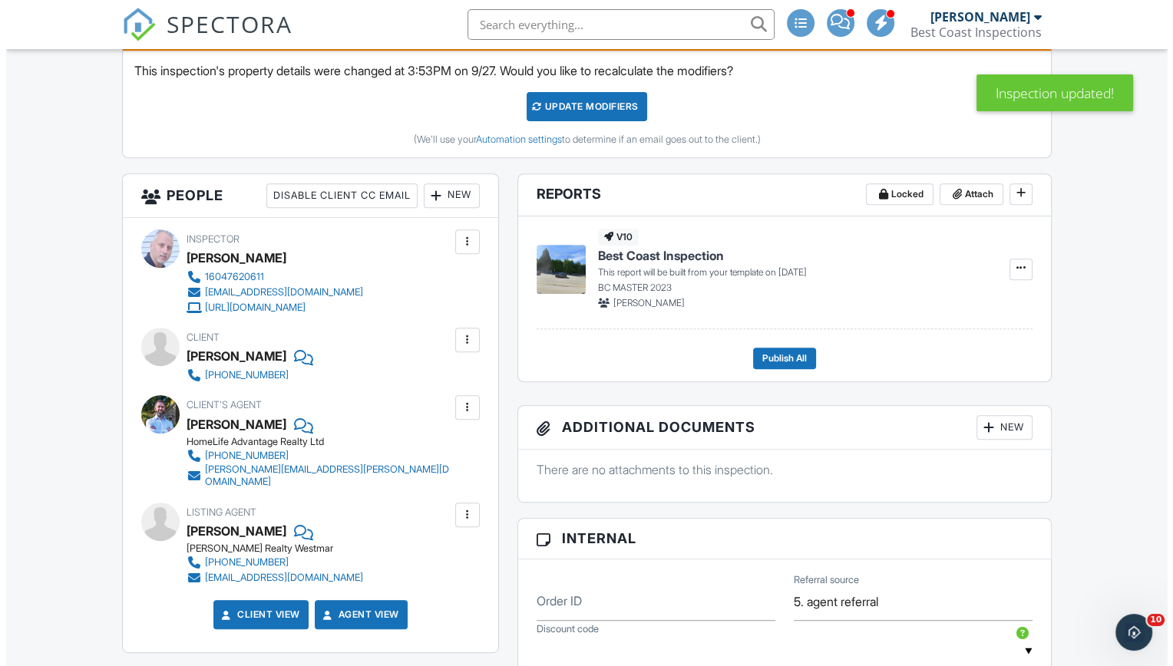
scroll to position [583, 0]
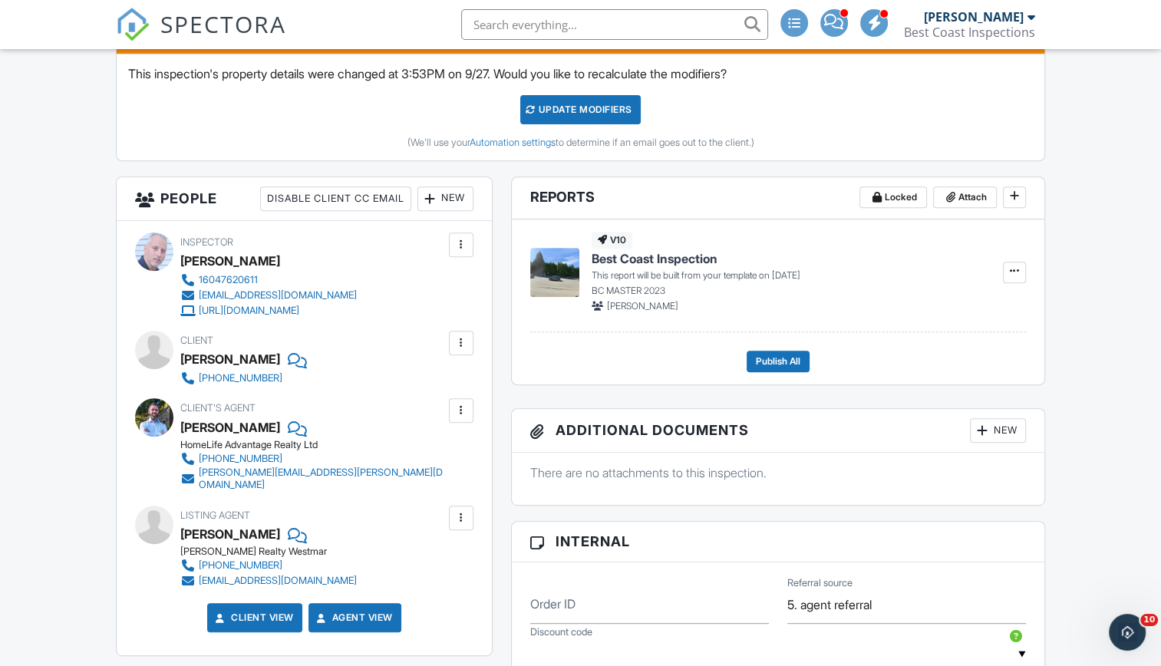
click at [454, 344] on div at bounding box center [461, 342] width 15 height 15
click at [432, 386] on li "Edit" at bounding box center [425, 390] width 78 height 38
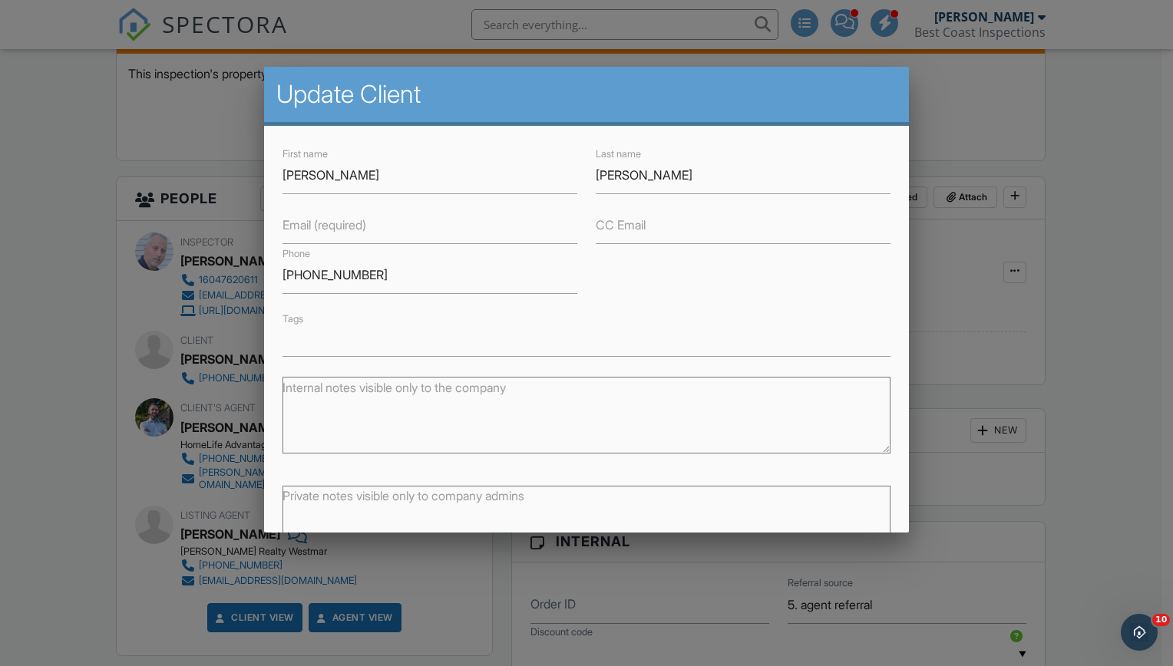
click at [336, 227] on label "Email (required)" at bounding box center [324, 224] width 84 height 17
click at [336, 227] on input "Email (required)" at bounding box center [429, 225] width 295 height 38
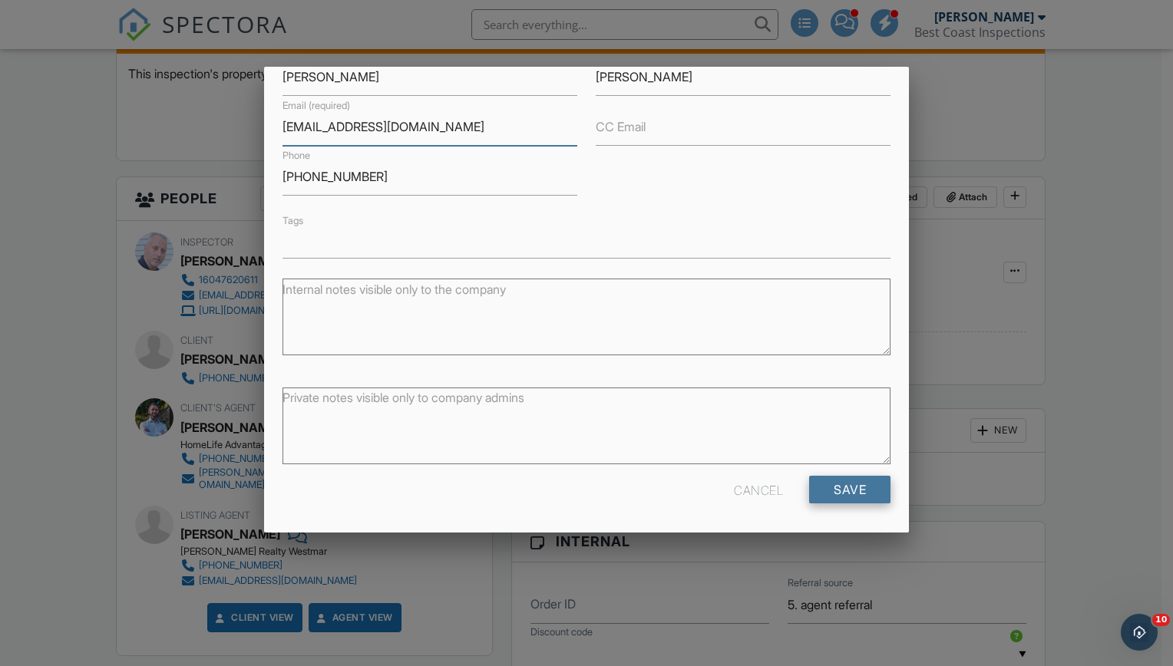
type input "kitakohan@gmail.com"
click at [843, 496] on input "Save" at bounding box center [849, 490] width 81 height 28
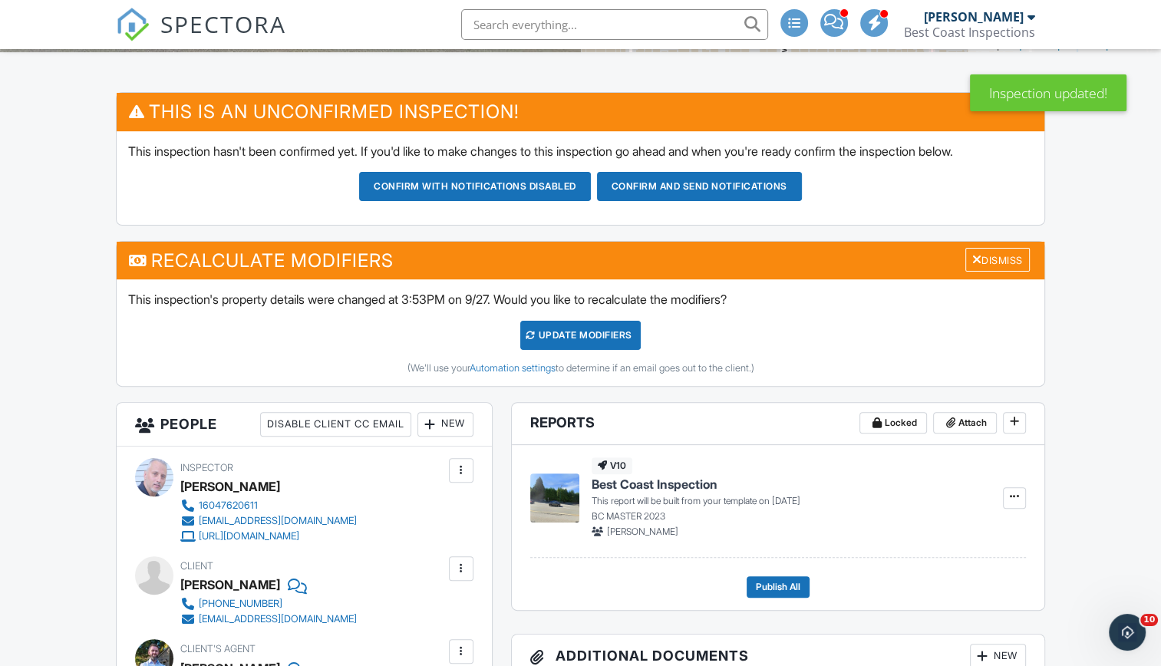
scroll to position [368, 0]
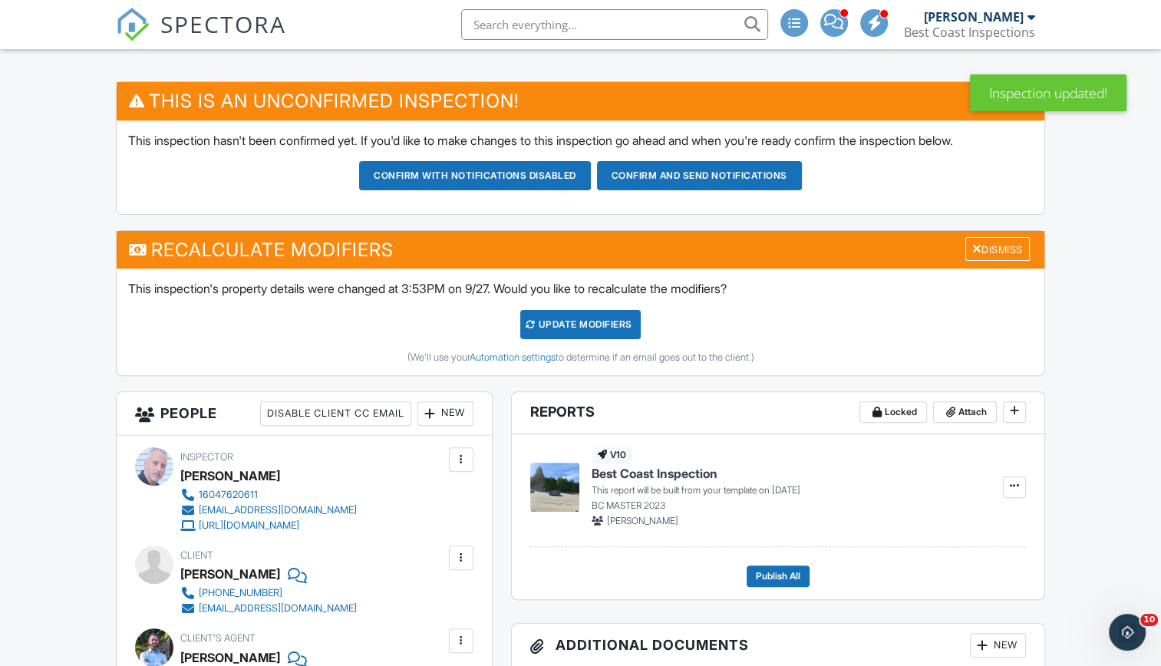
click at [553, 318] on div "UPDATE Modifiers" at bounding box center [580, 324] width 120 height 29
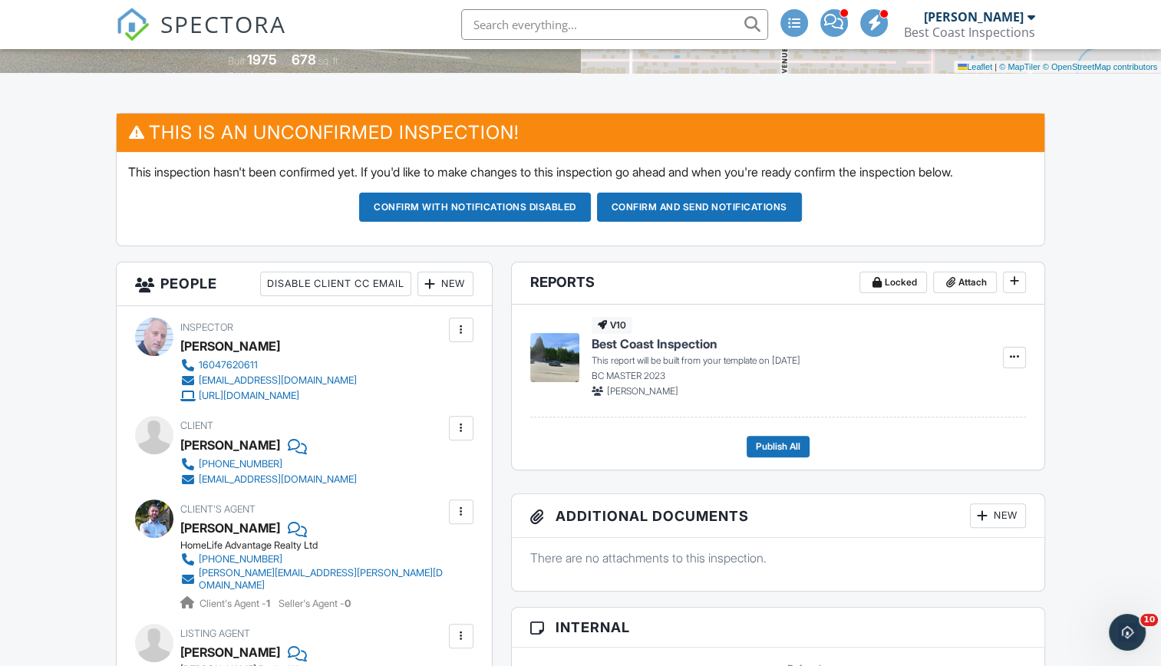
scroll to position [339, 0]
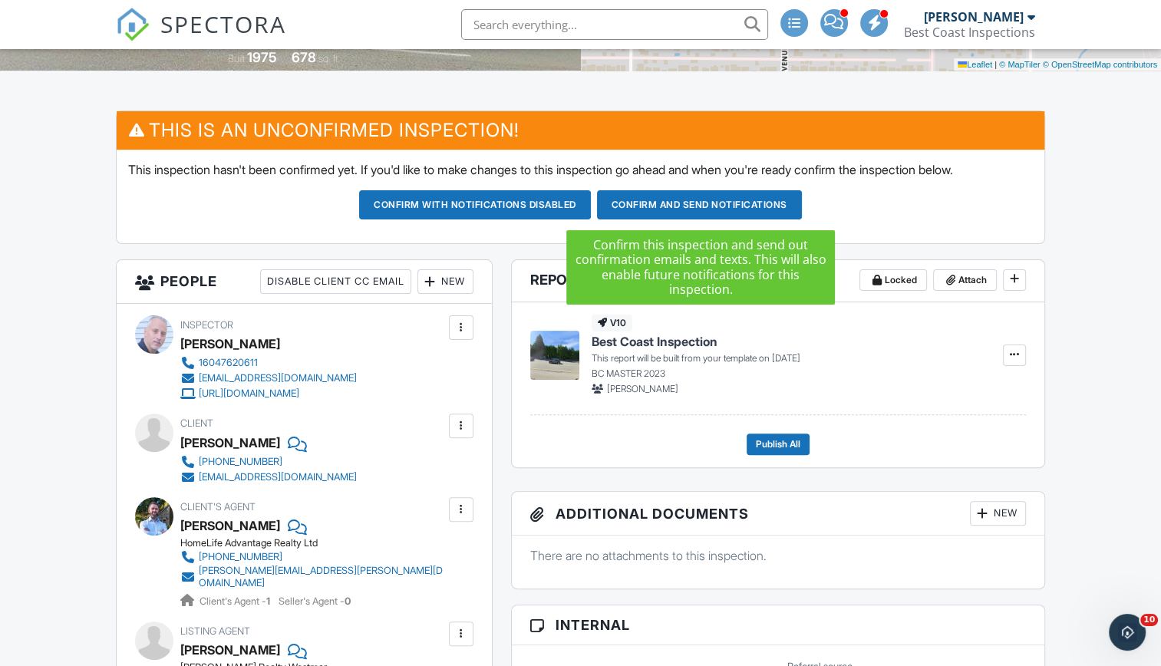
click at [714, 210] on button "Confirm and send notifications" at bounding box center [699, 204] width 205 height 29
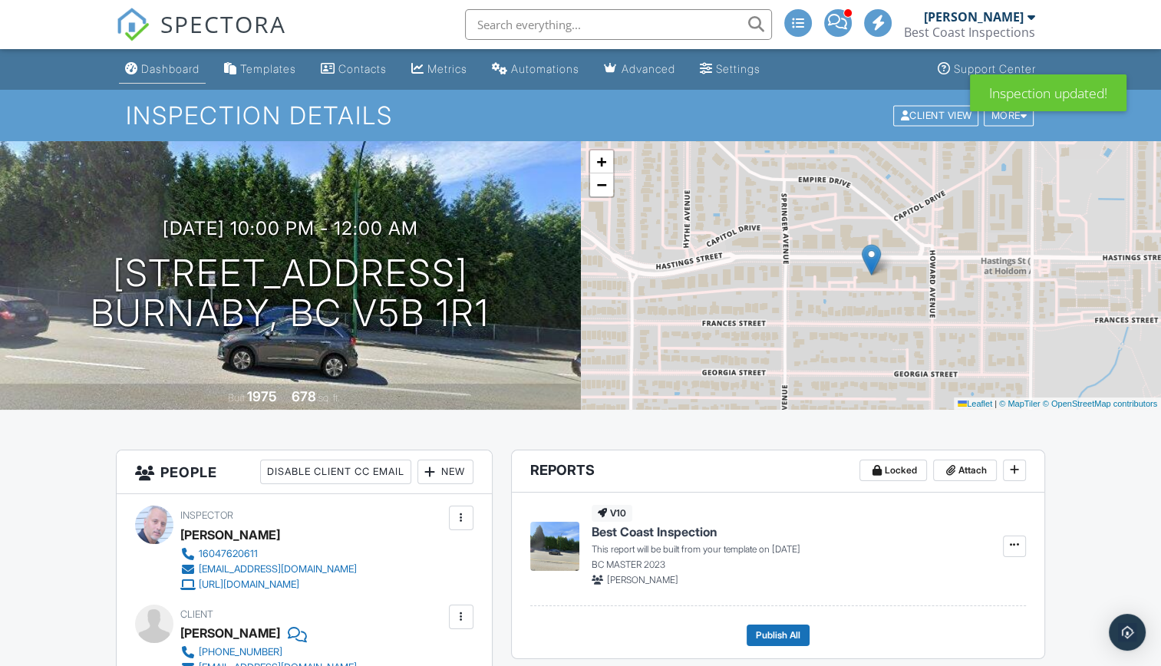
click at [160, 64] on div "Dashboard" at bounding box center [170, 68] width 58 height 13
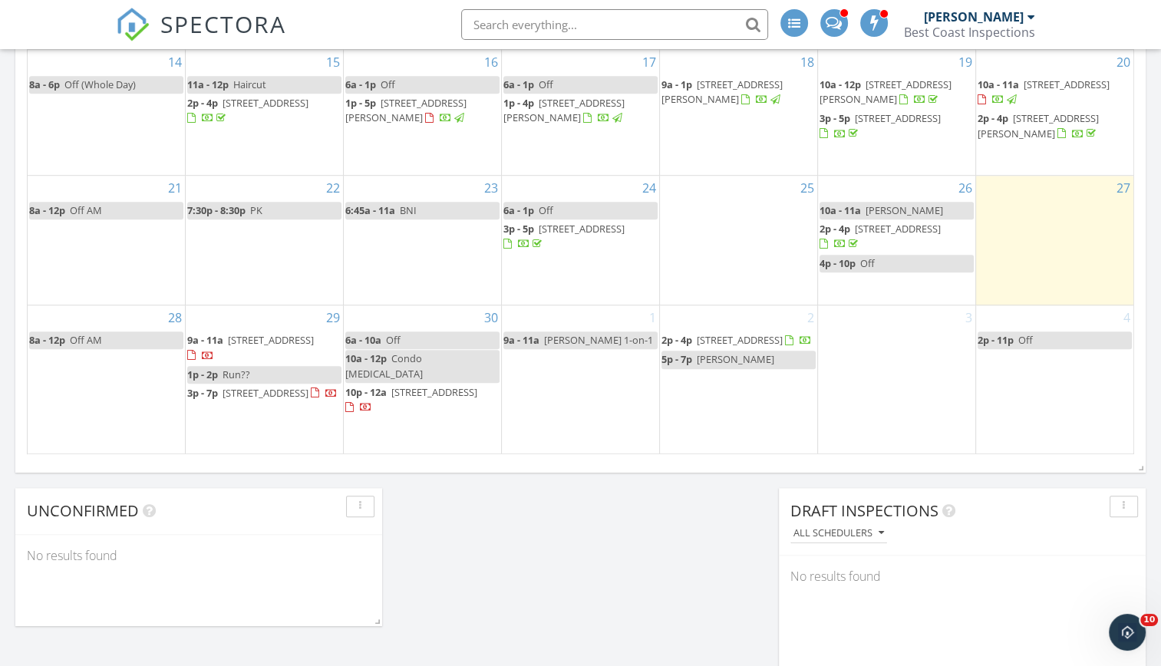
scroll to position [1032, 0]
click at [242, 368] on span "Run??" at bounding box center [237, 374] width 28 height 14
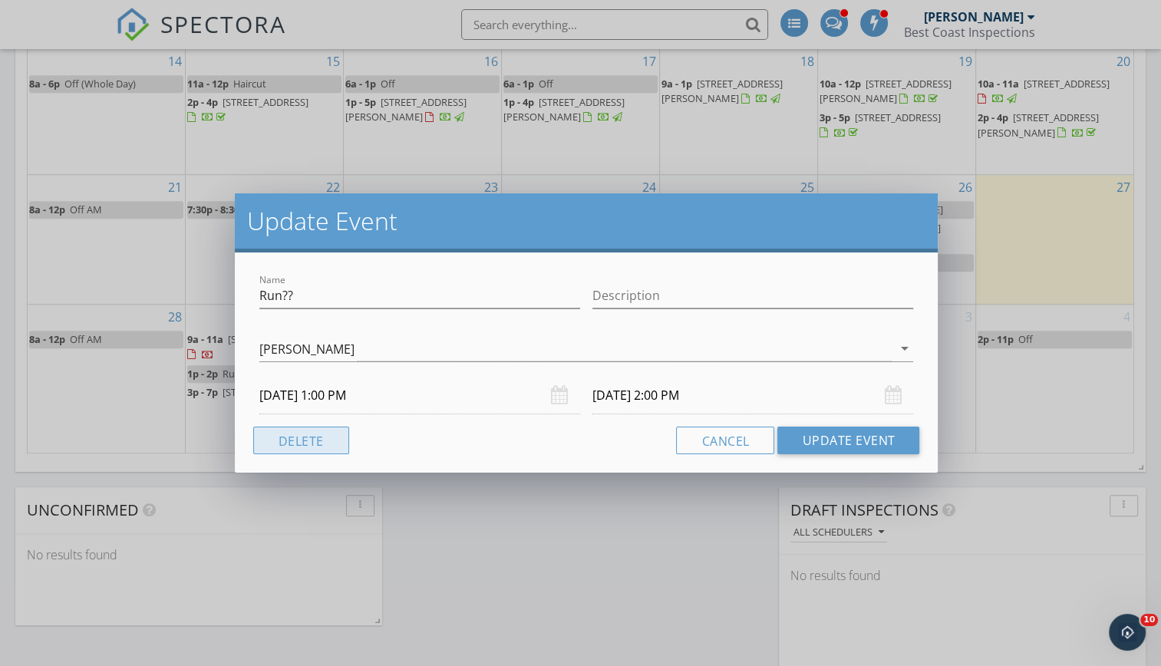
click at [302, 435] on button "Delete" at bounding box center [301, 441] width 96 height 28
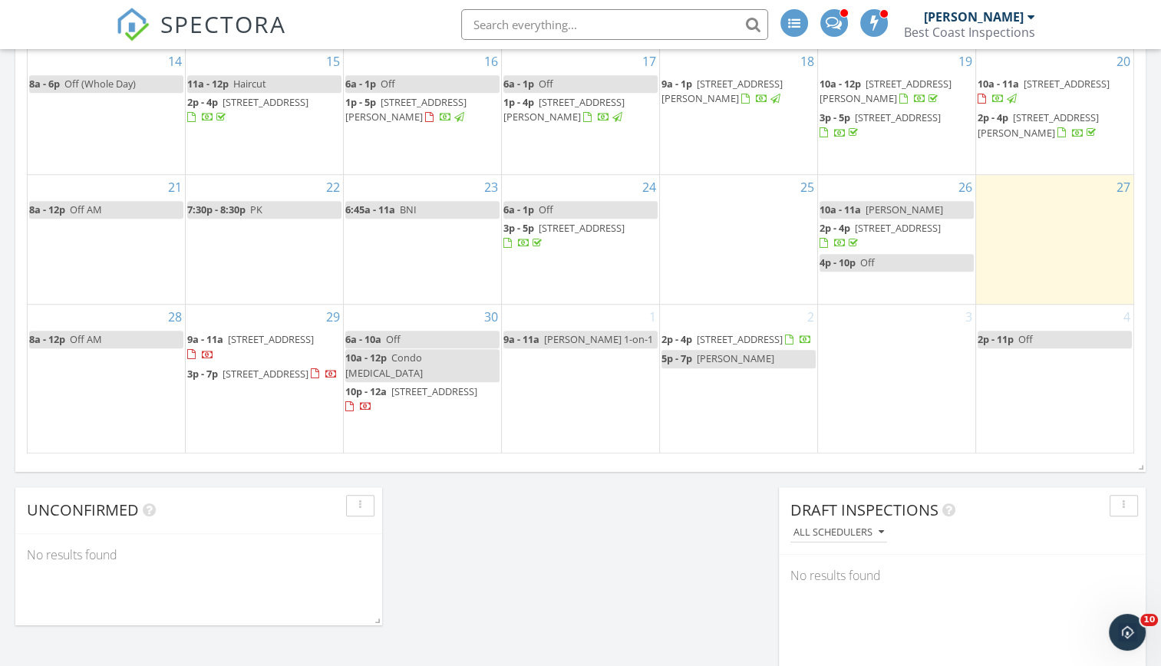
click at [423, 371] on span "Condo [MEDICAL_DATA]" at bounding box center [384, 365] width 78 height 28
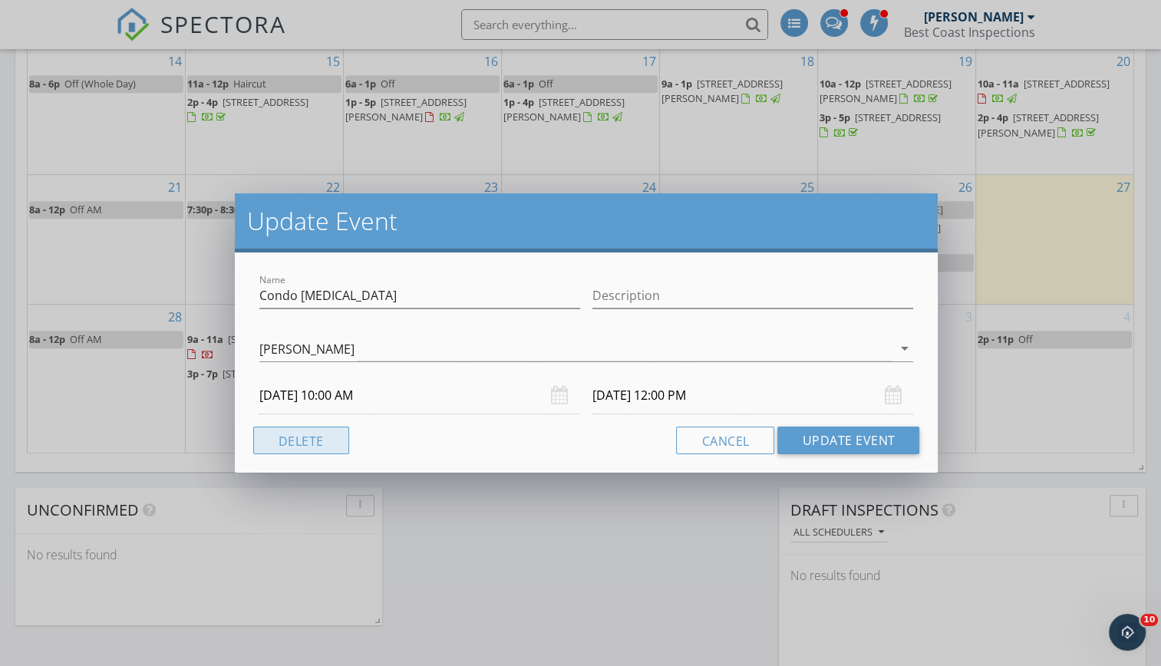
click at [321, 433] on button "Delete" at bounding box center [301, 441] width 96 height 28
